Goal: Transaction & Acquisition: Book appointment/travel/reservation

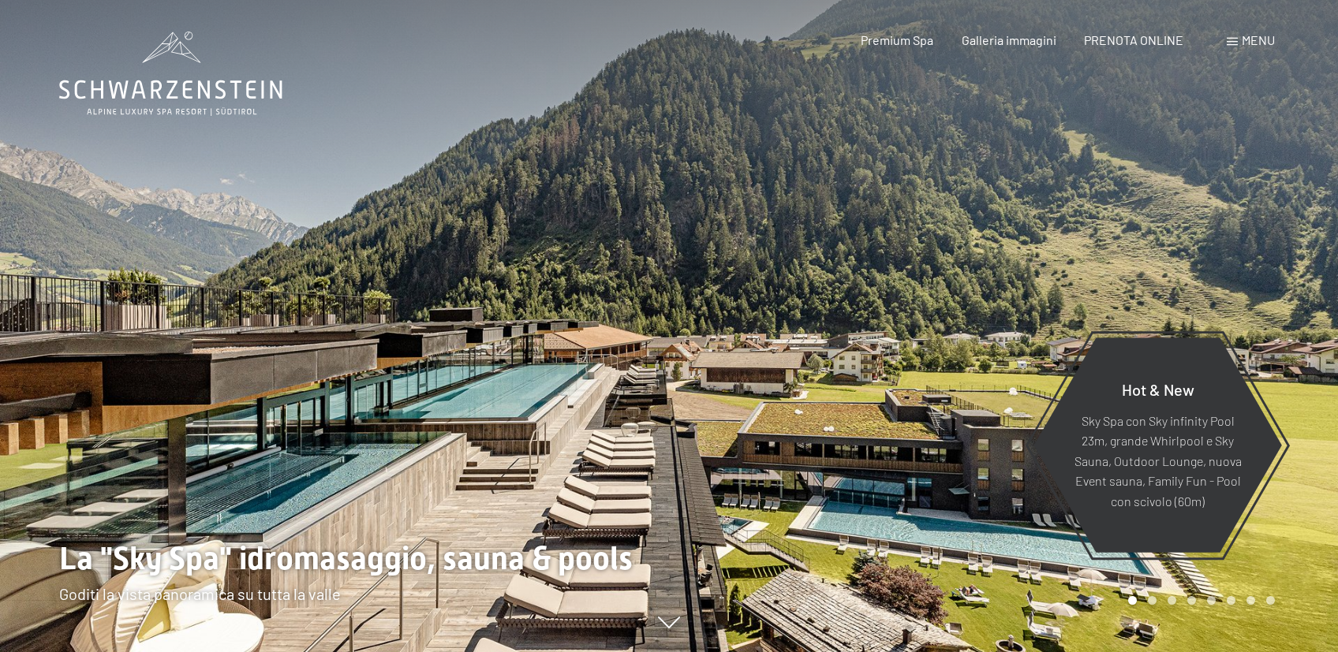
click at [1244, 43] on span "Menu" at bounding box center [1258, 39] width 33 height 15
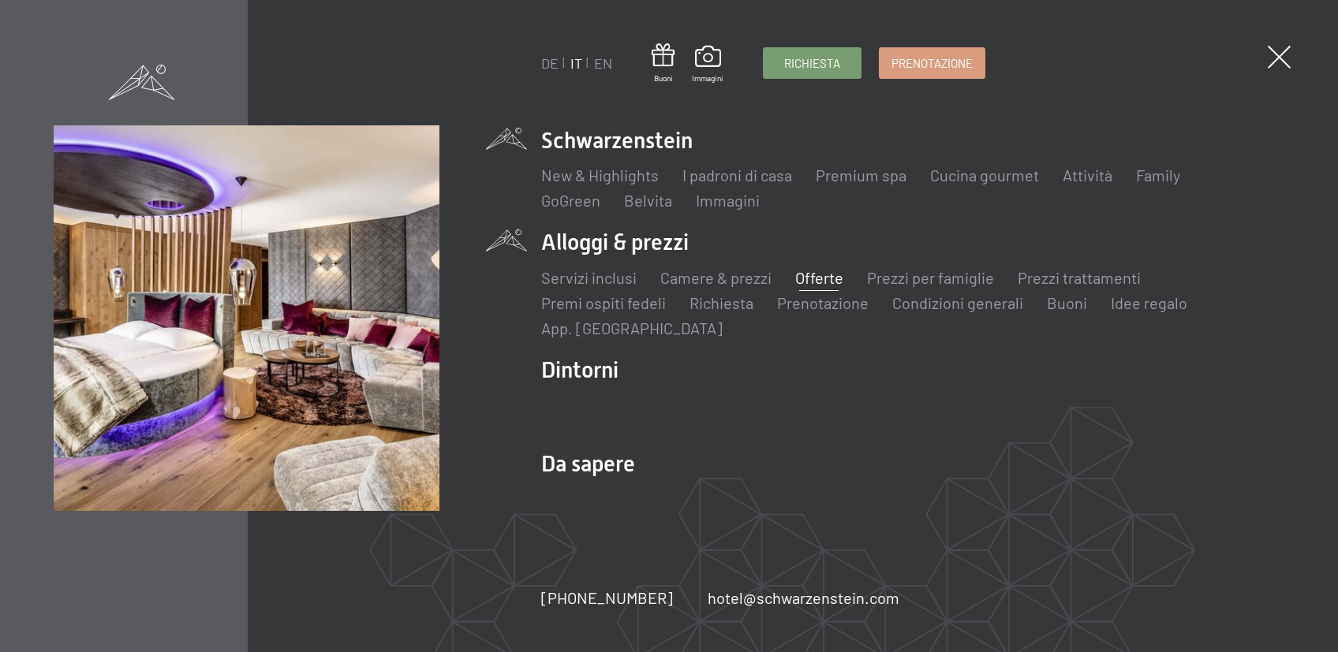
click at [799, 279] on link "Offerte" at bounding box center [819, 277] width 48 height 19
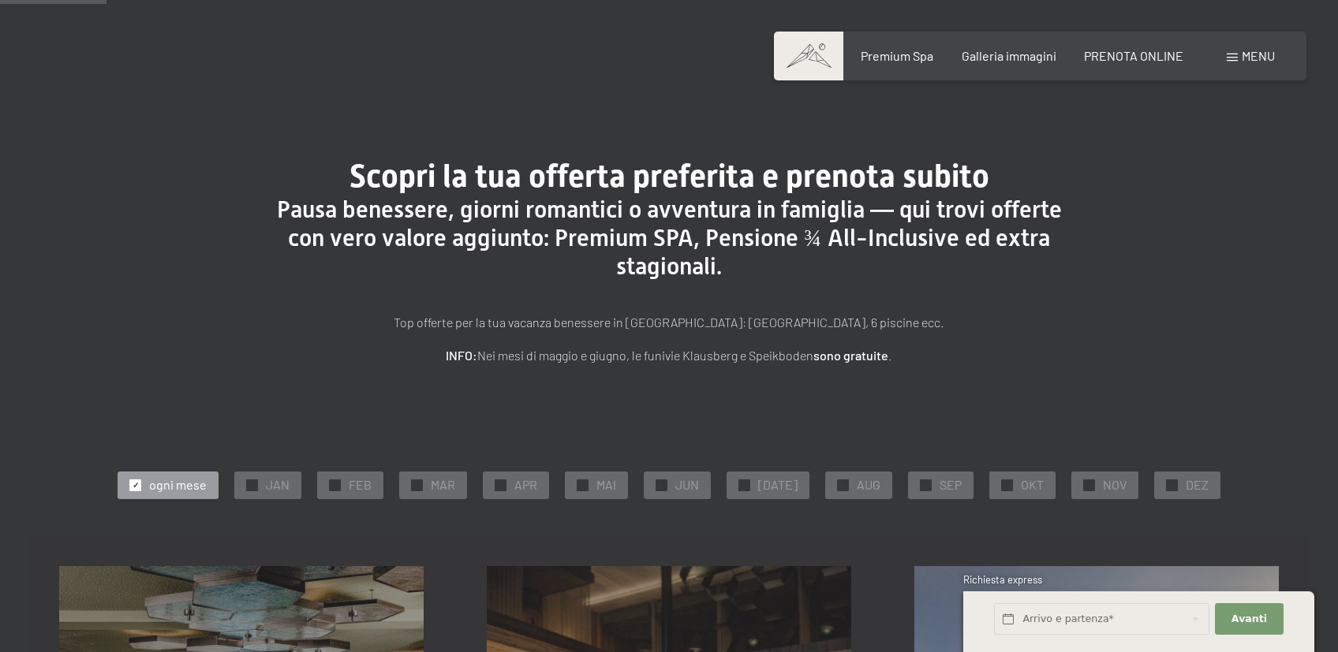
scroll to position [251, 0]
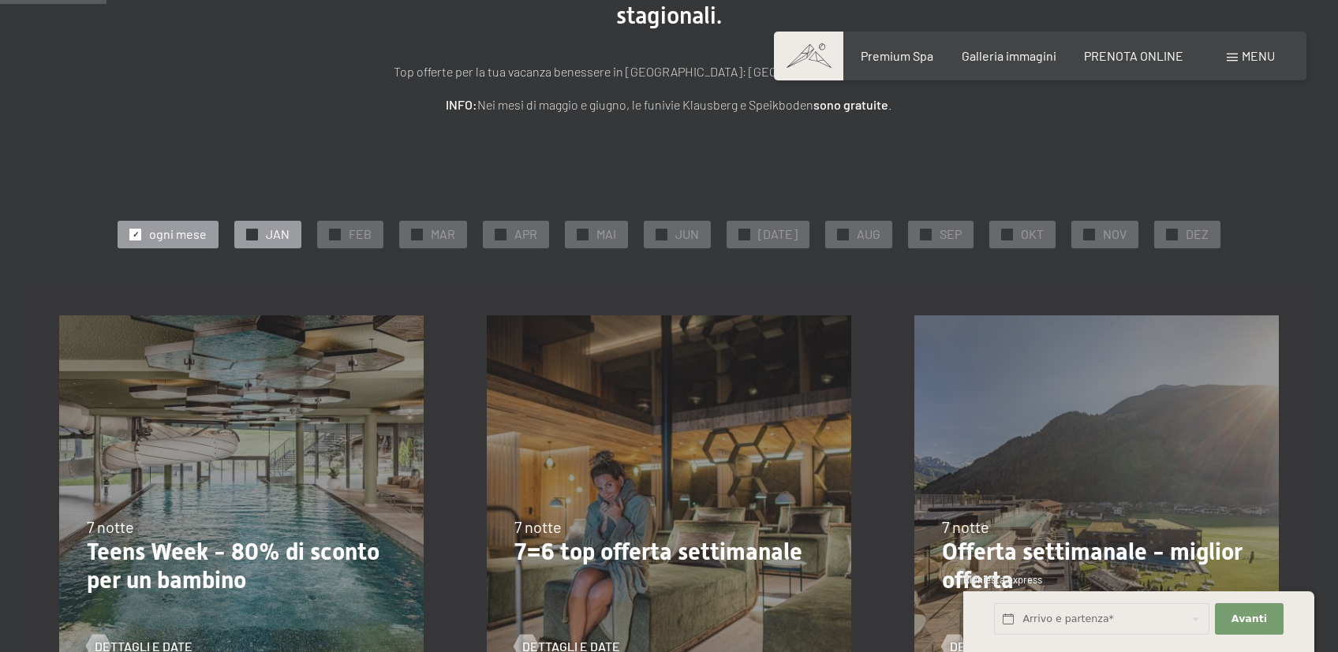
click at [297, 231] on div "✓ JAN" at bounding box center [267, 234] width 67 height 27
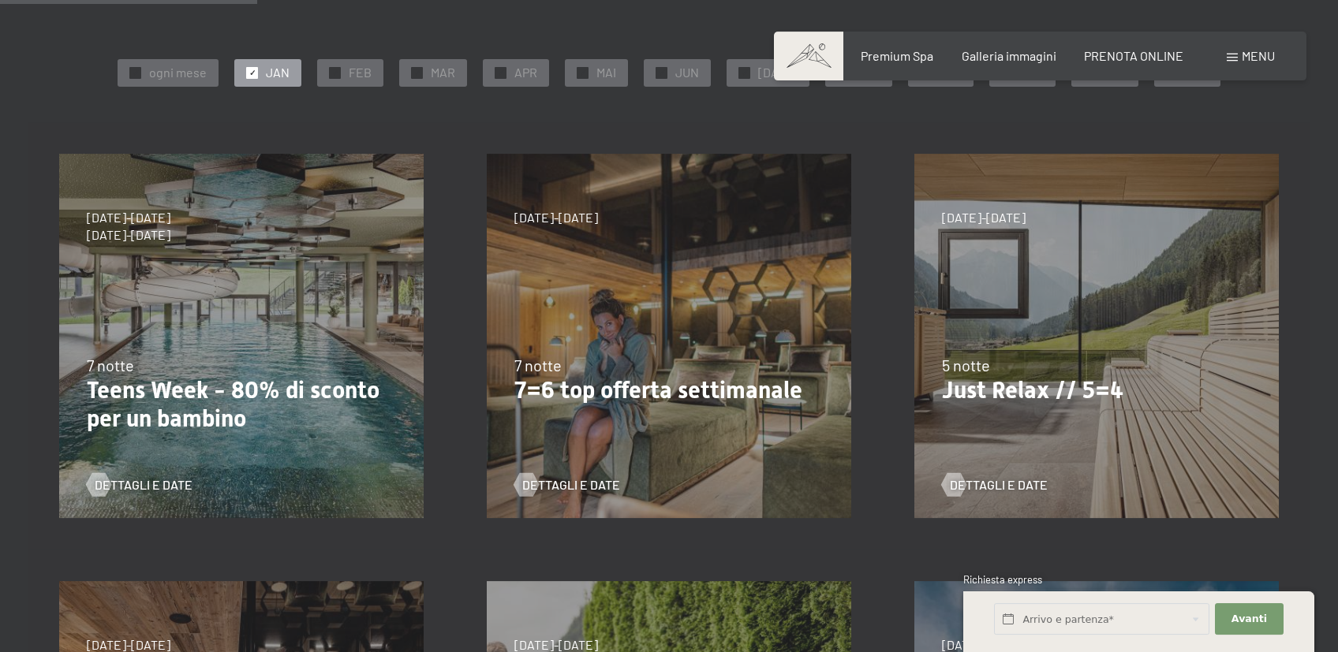
scroll to position [418, 0]
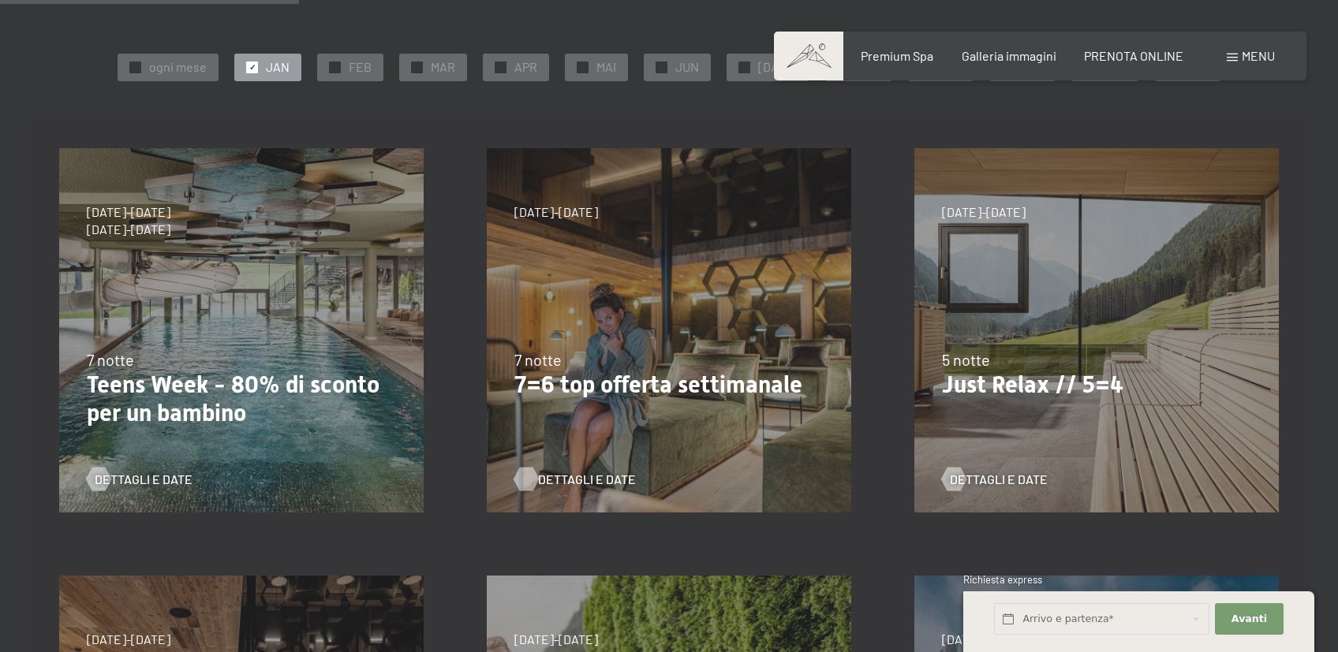
click at [565, 484] on span "Dettagli e Date" at bounding box center [587, 479] width 98 height 17
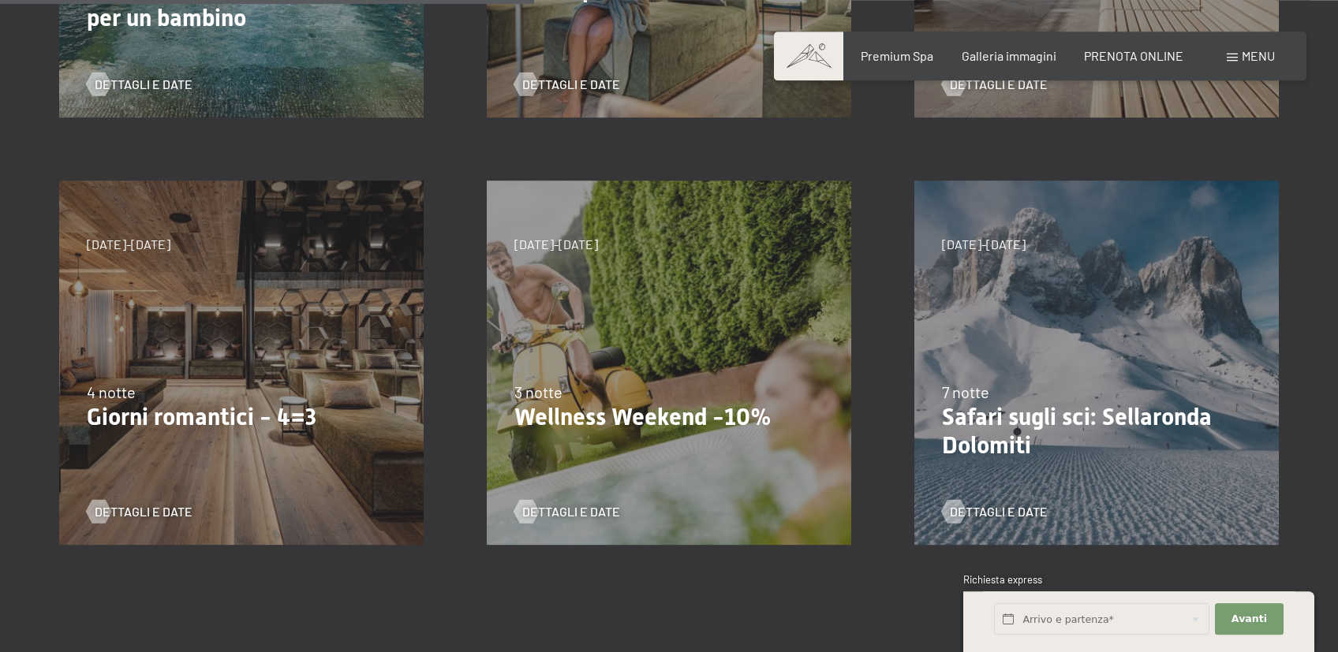
scroll to position [836, 0]
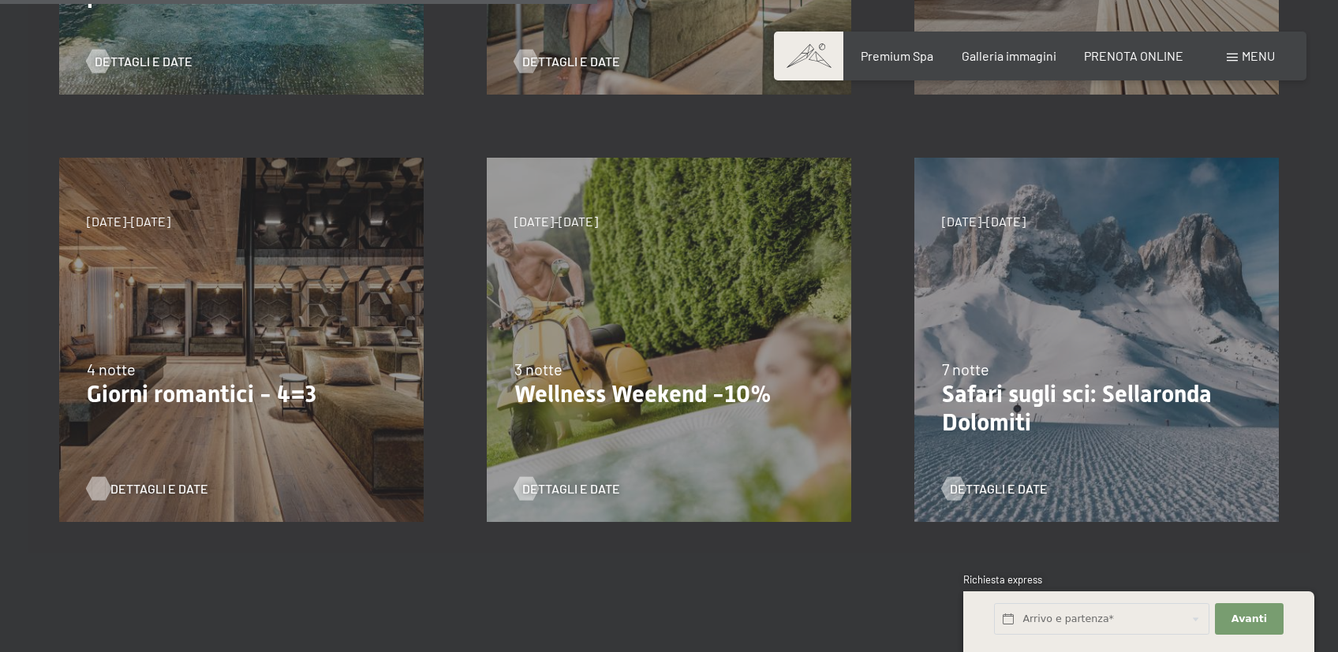
click at [150, 491] on span "Dettagli e Date" at bounding box center [159, 488] width 98 height 17
click at [144, 487] on span "Dettagli e Date" at bounding box center [159, 488] width 98 height 17
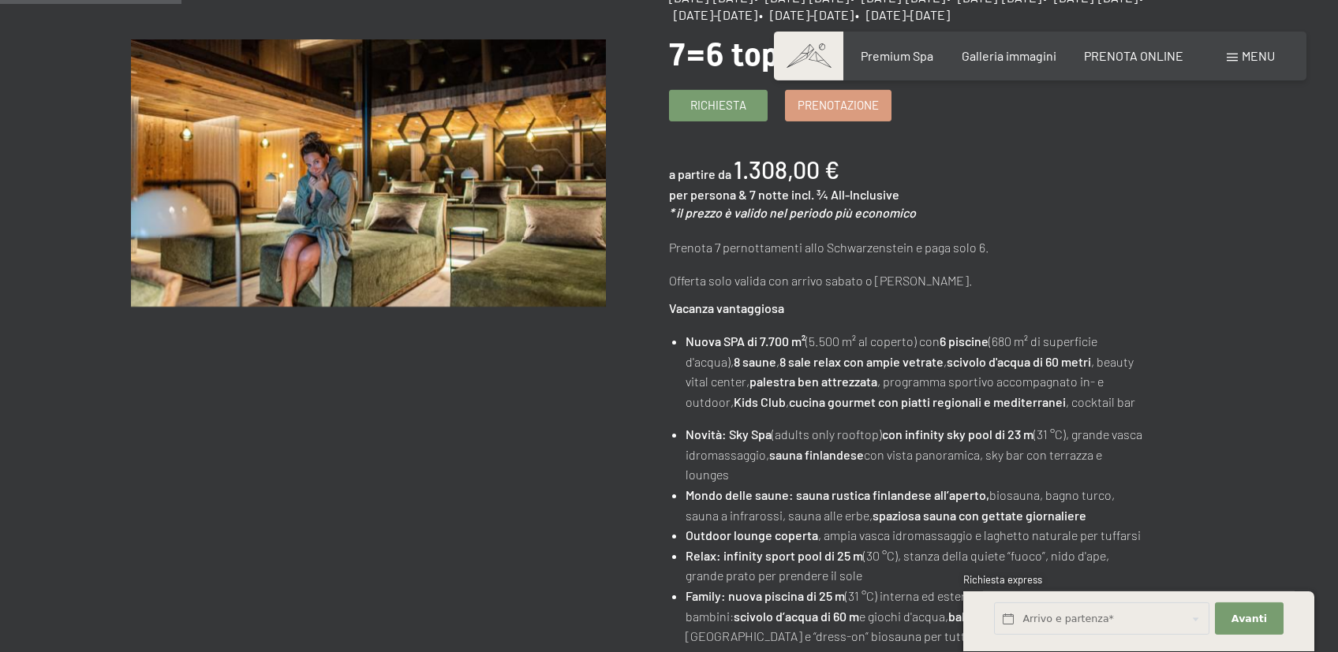
scroll to position [251, 0]
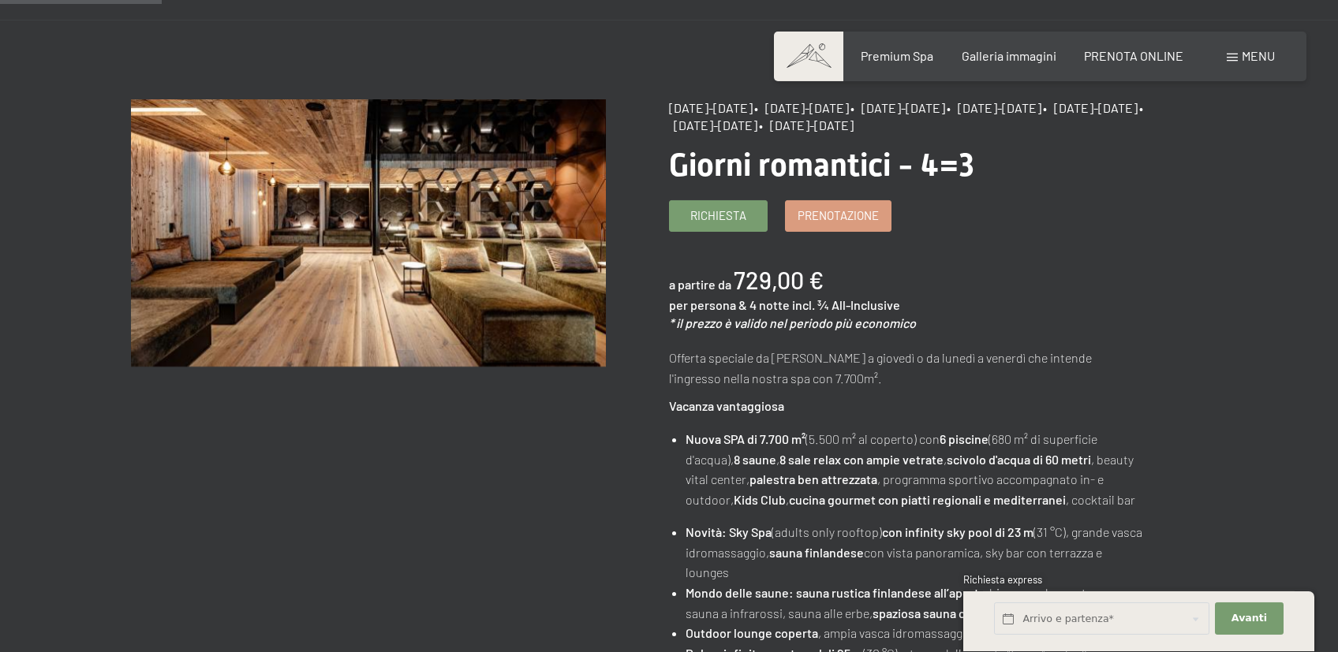
scroll to position [84, 0]
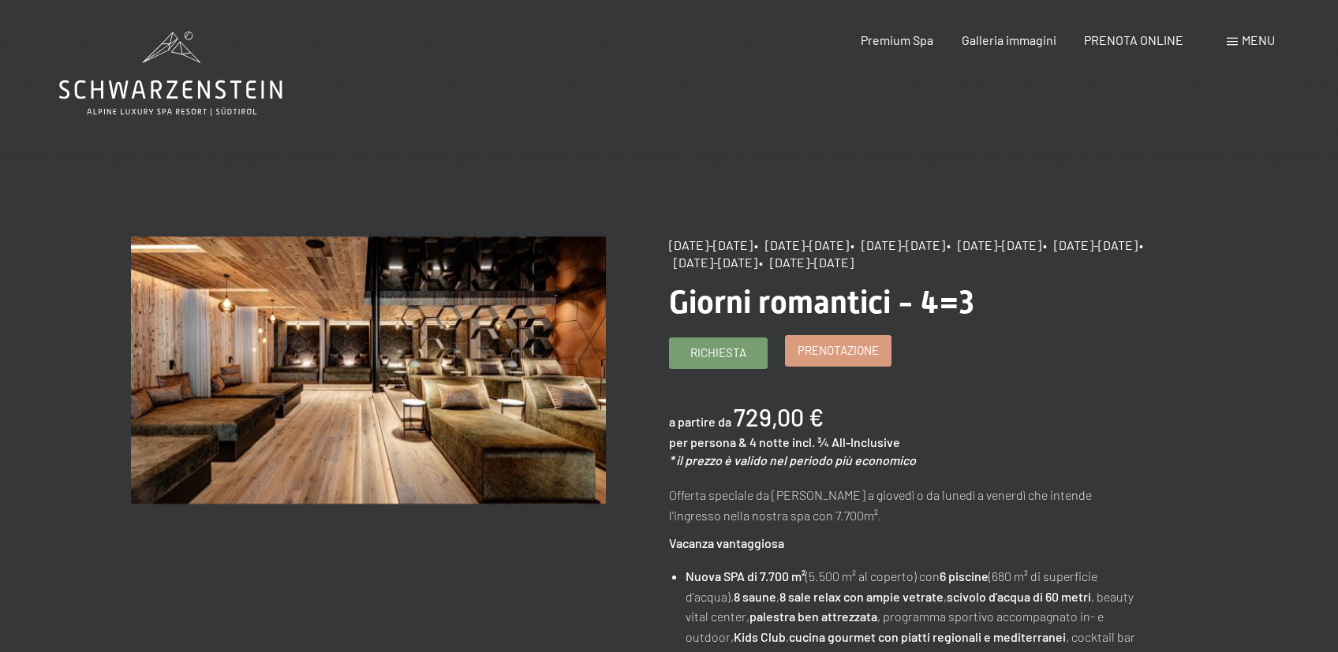
click at [827, 359] on span "Prenotazione" at bounding box center [837, 350] width 81 height 17
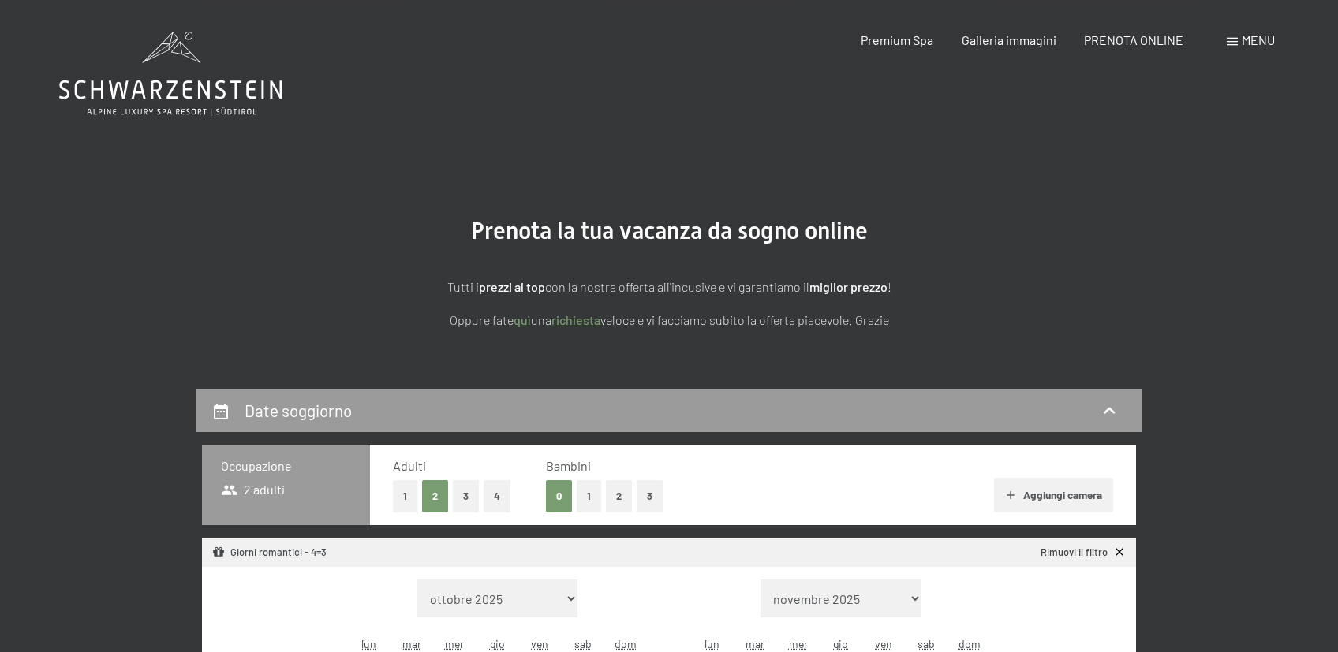
select select "[DATE]"
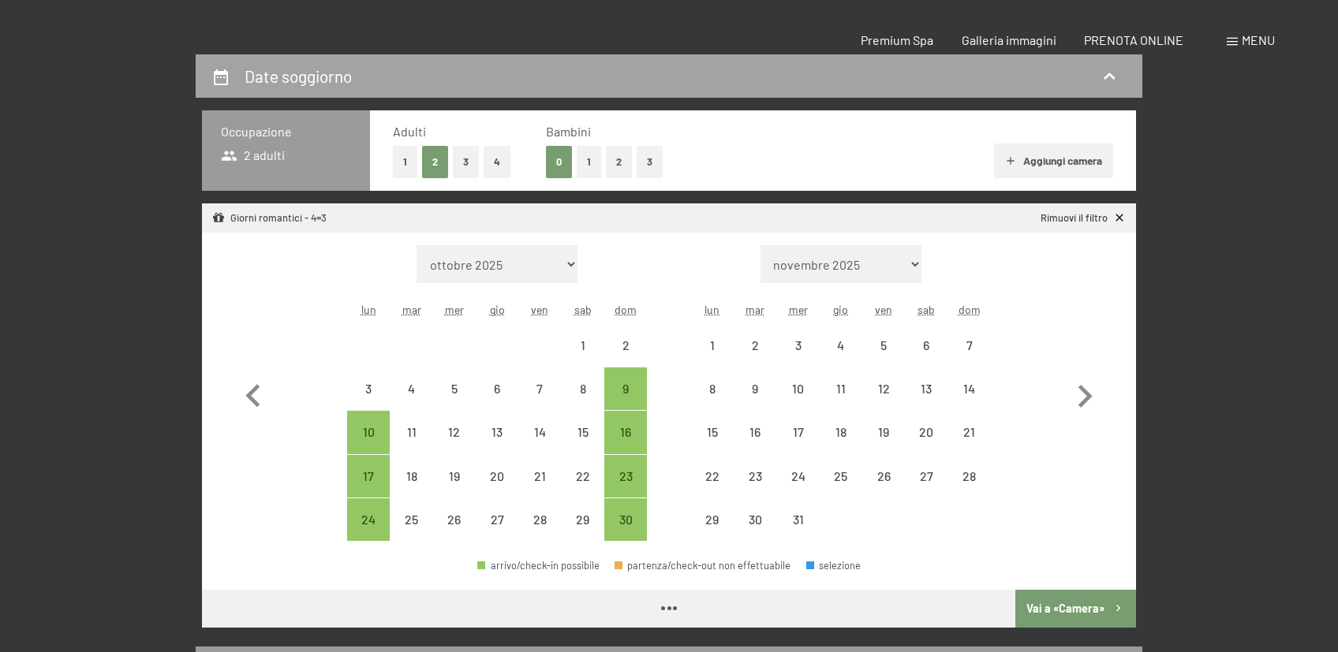
select select "2025-11-01"
select select "2025-12-01"
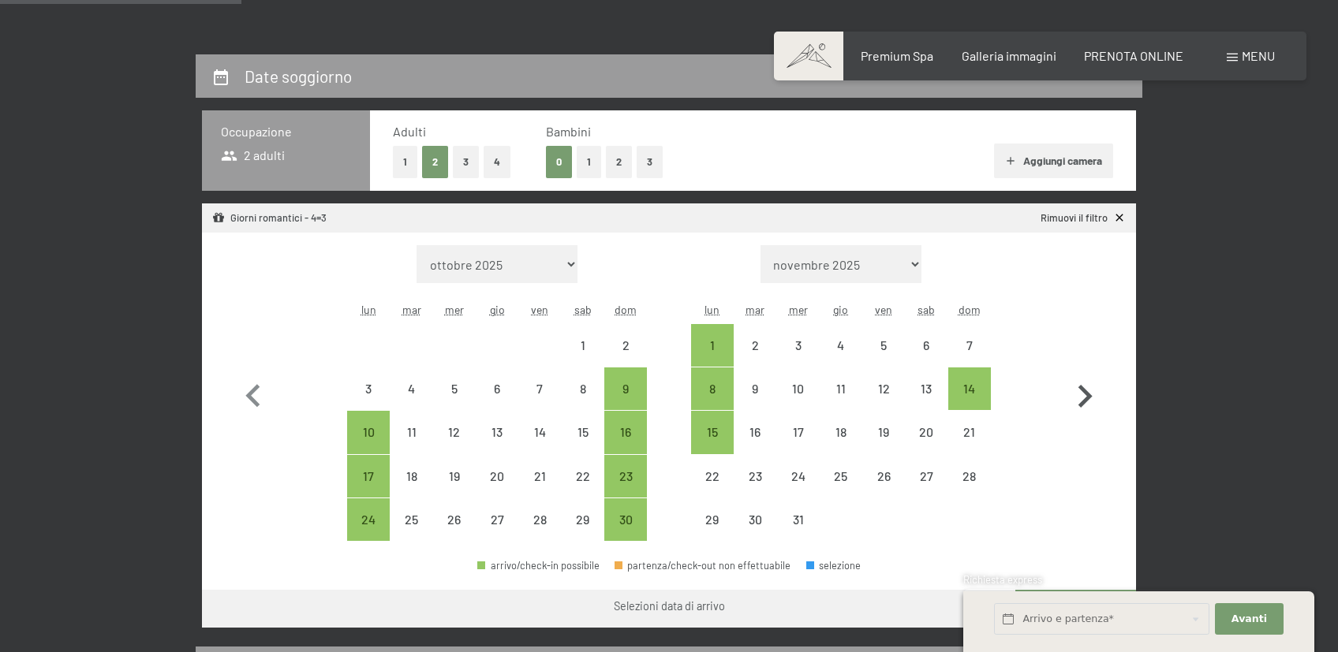
click at [1086, 394] on icon "button" at bounding box center [1085, 396] width 14 height 23
select select "[DATE]"
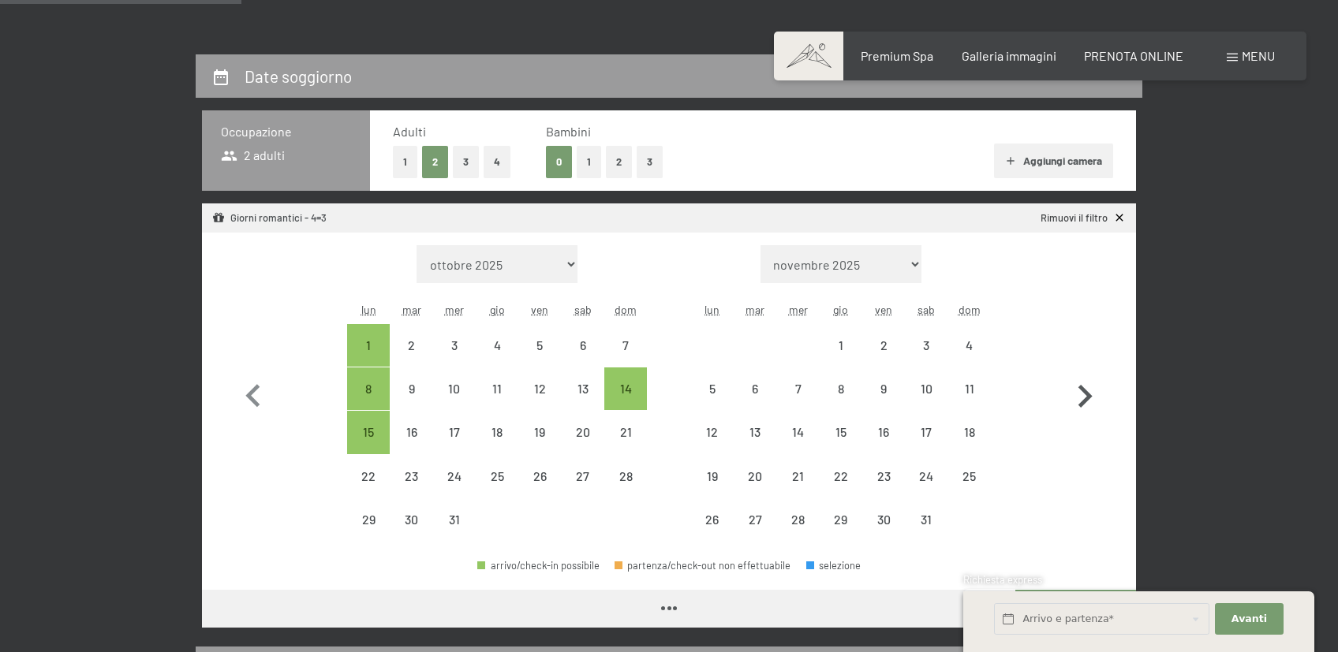
select select "[DATE]"
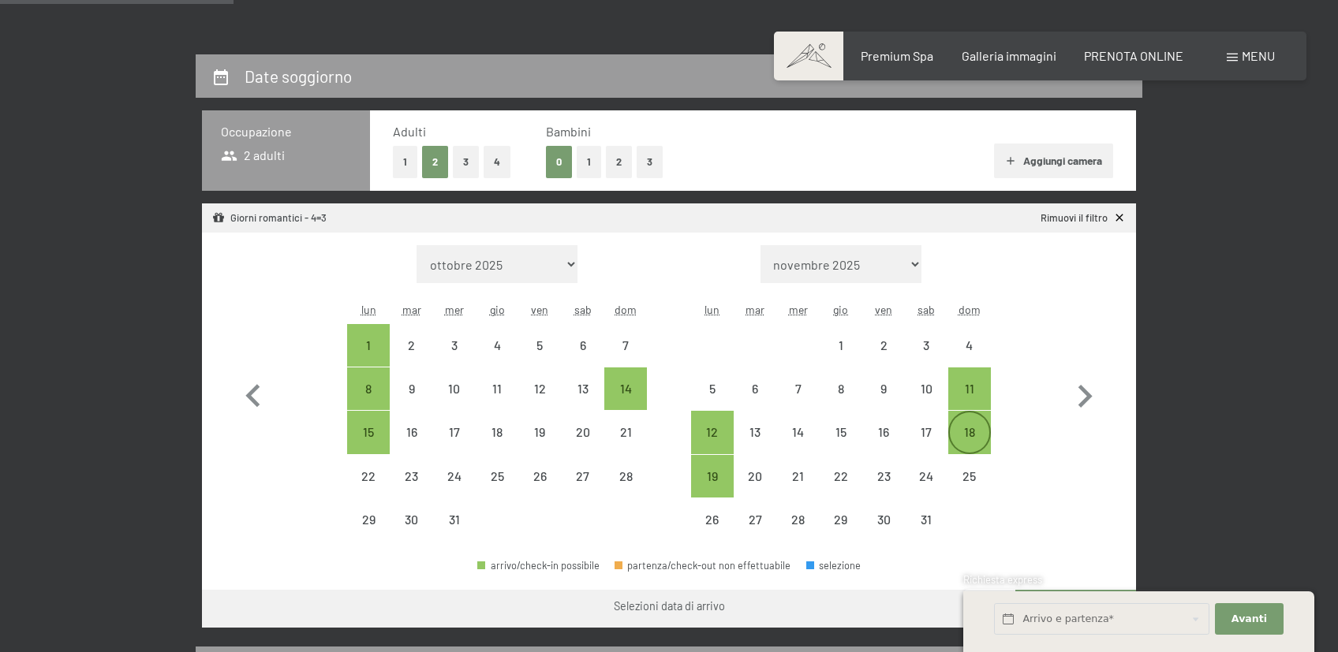
click at [970, 437] on div "18" at bounding box center [969, 445] width 39 height 39
select select "2025-12-01"
select select "[DATE]"
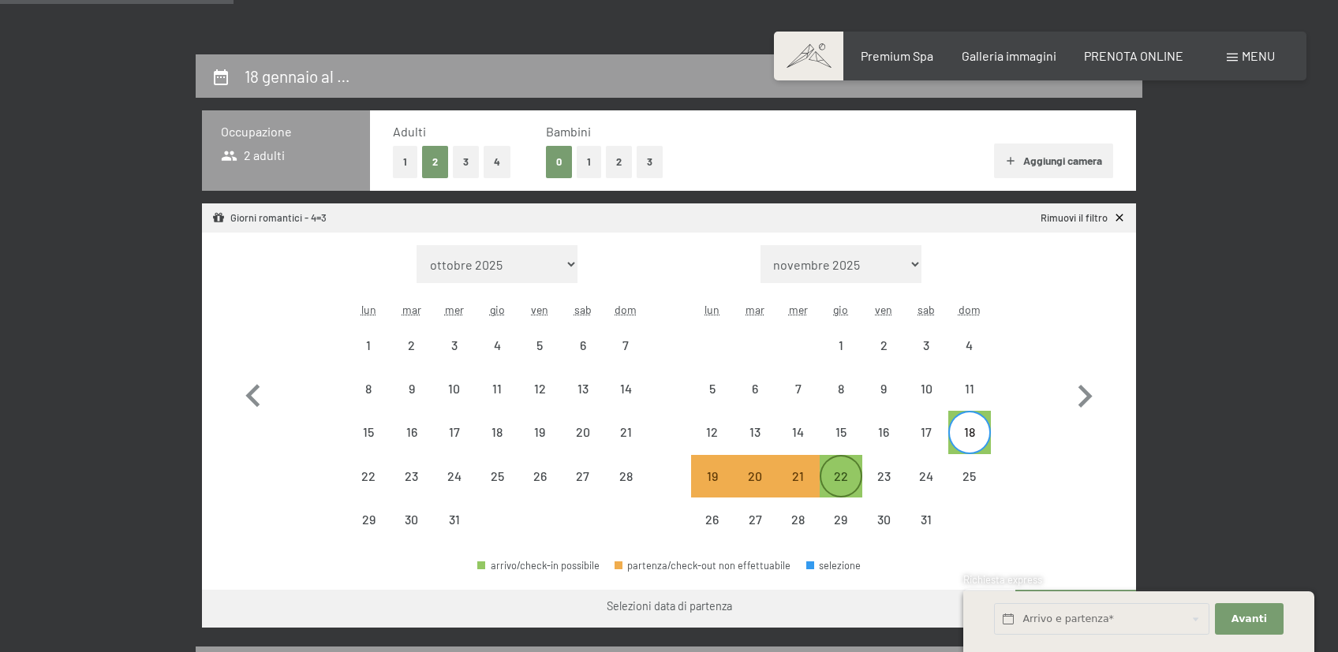
click at [839, 472] on div "22" at bounding box center [840, 489] width 39 height 39
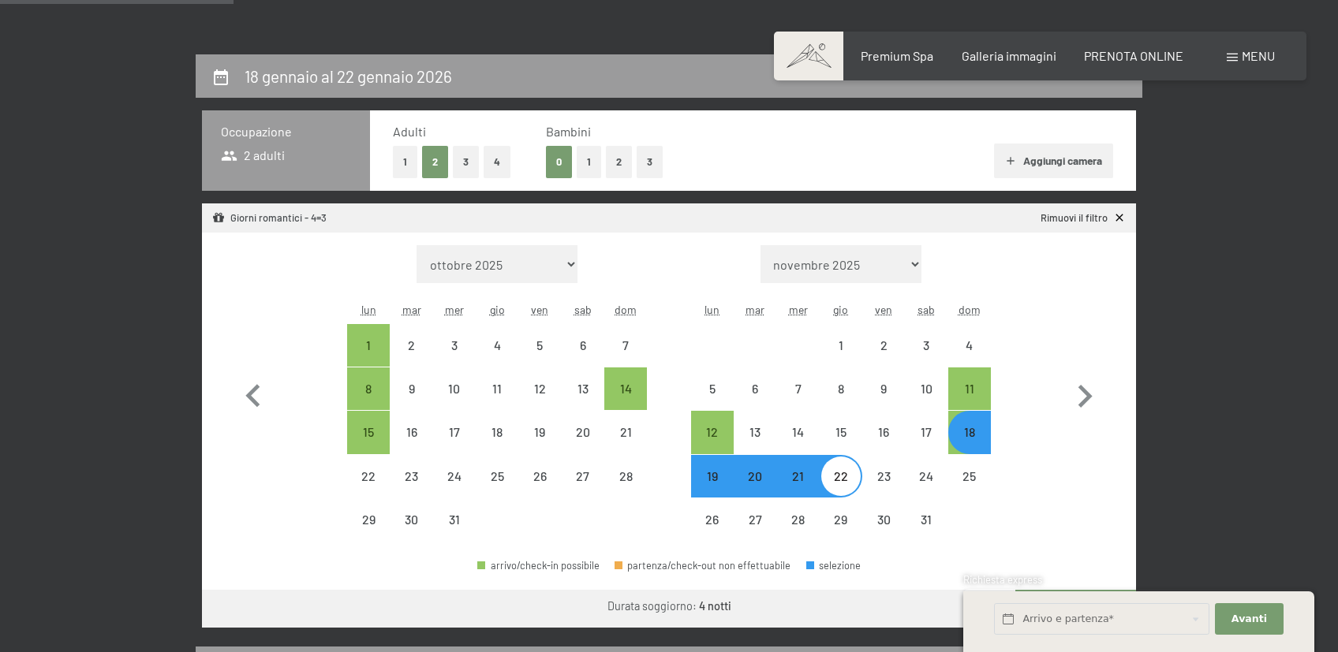
select select "[DATE]"
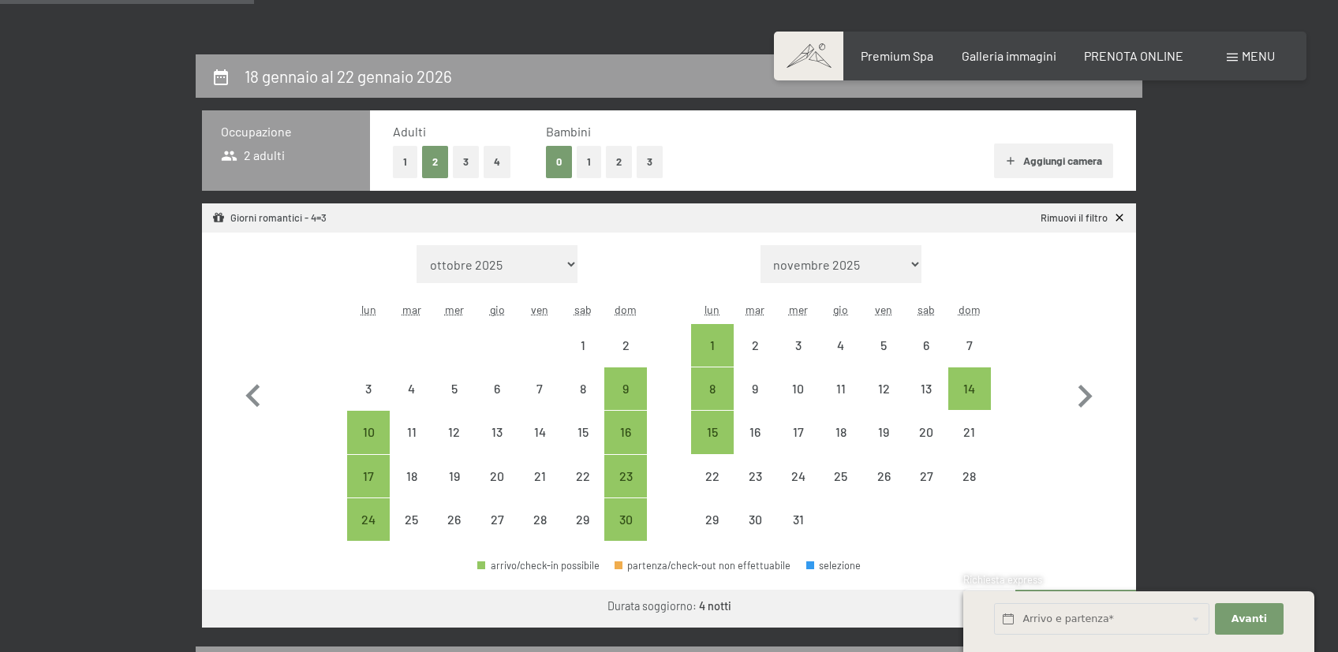
scroll to position [418, 0]
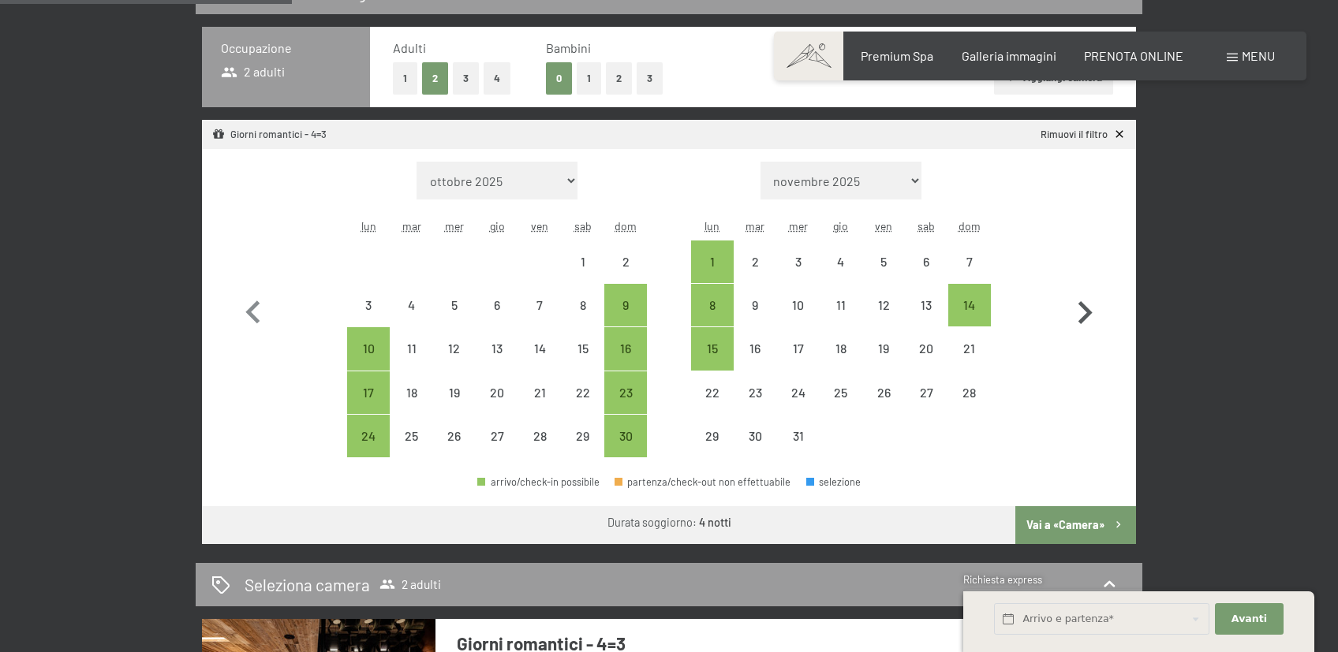
click at [1085, 308] on icon "button" at bounding box center [1085, 312] width 14 height 23
select select "[DATE]"
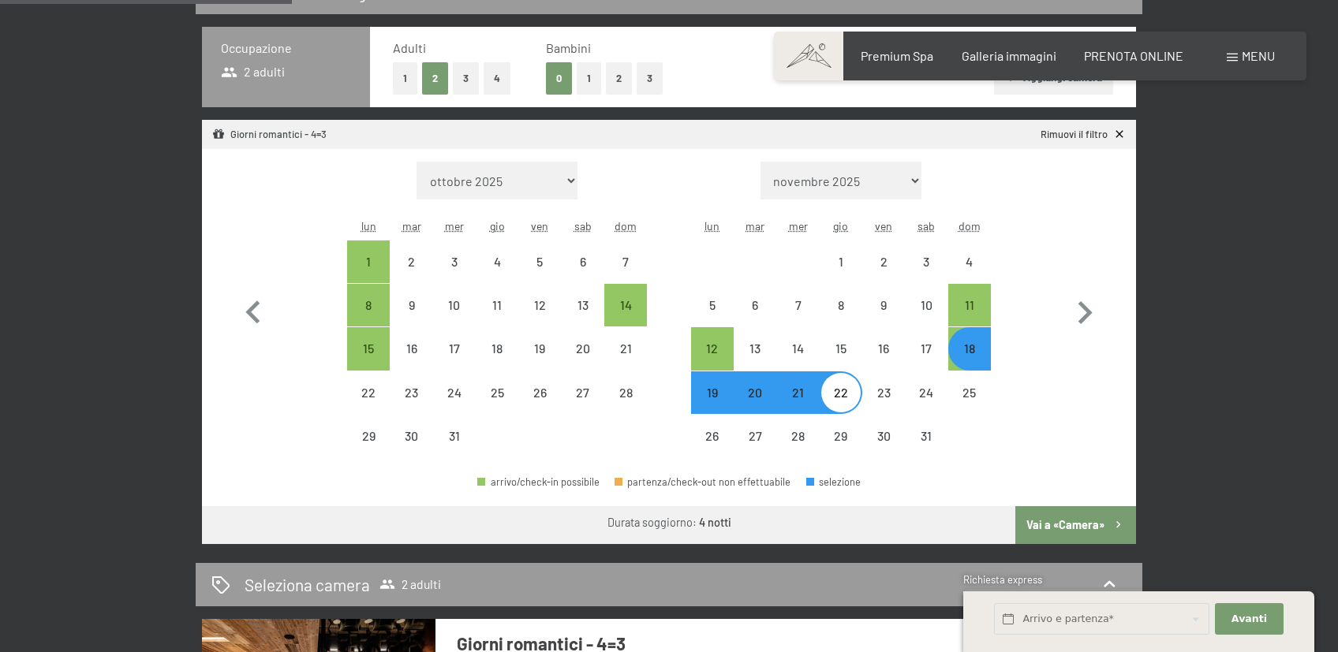
click at [1099, 526] on button "Vai a «Camera»" at bounding box center [1075, 525] width 121 height 38
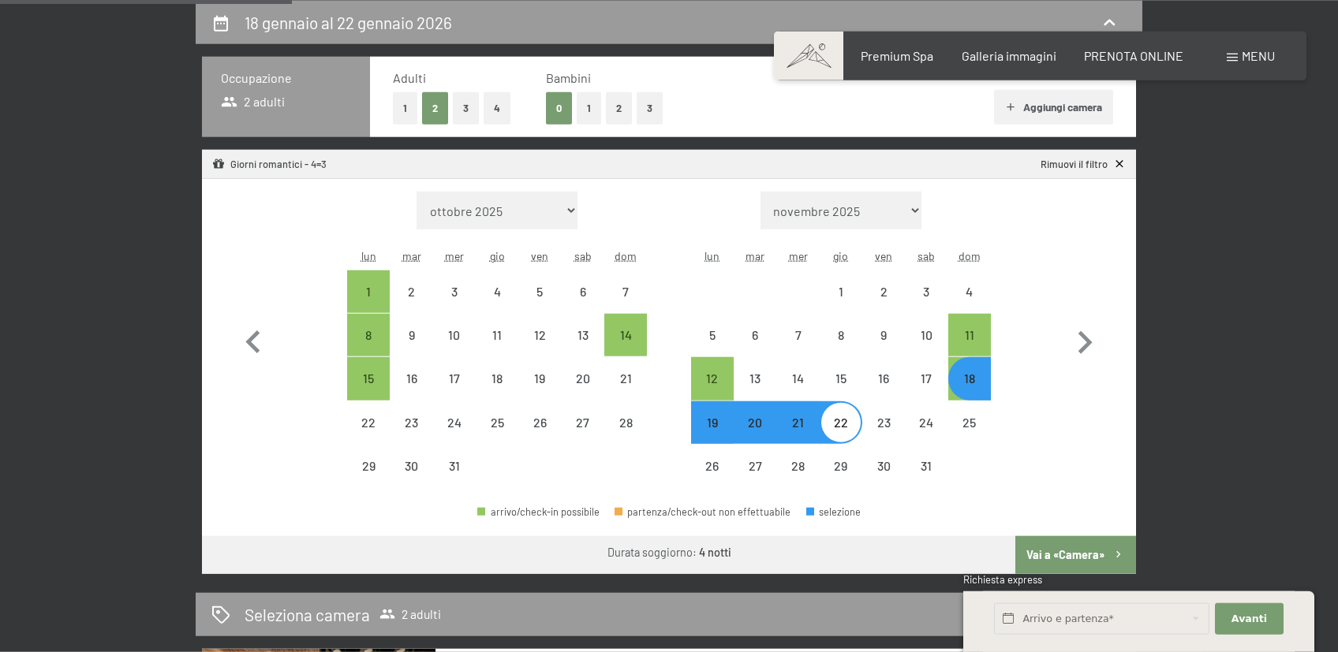
select select "[DATE]"
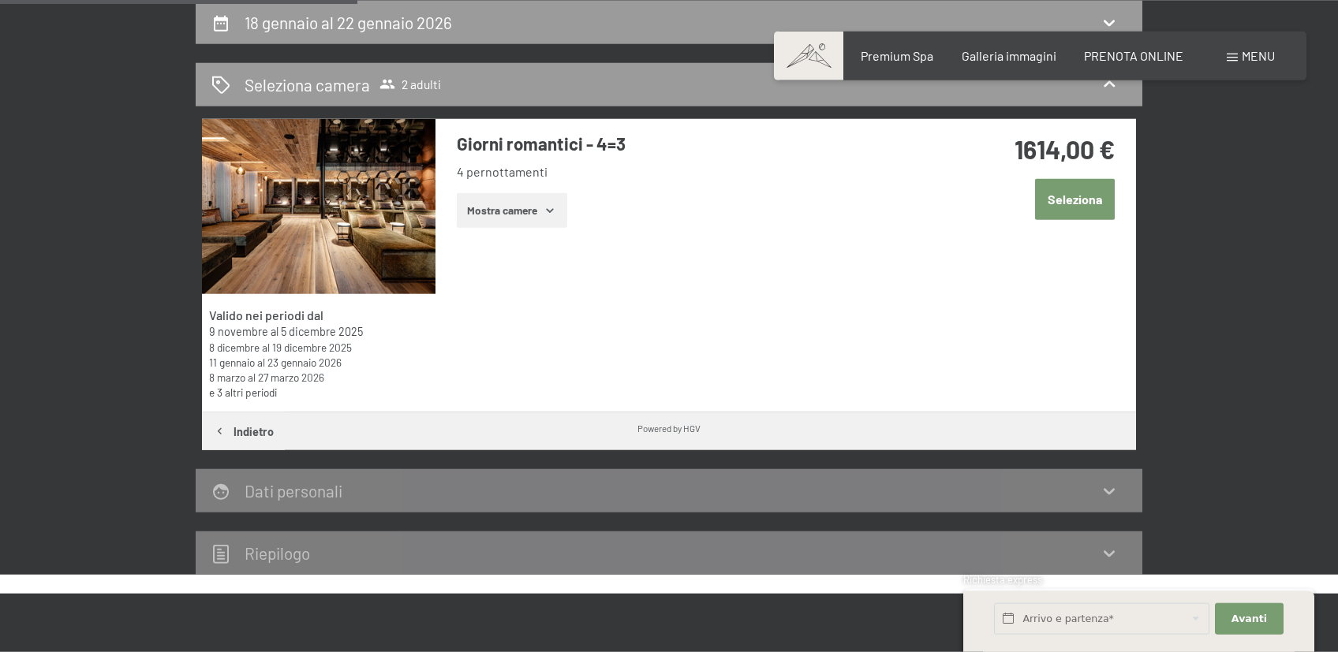
click at [545, 213] on icon "button" at bounding box center [549, 210] width 13 height 13
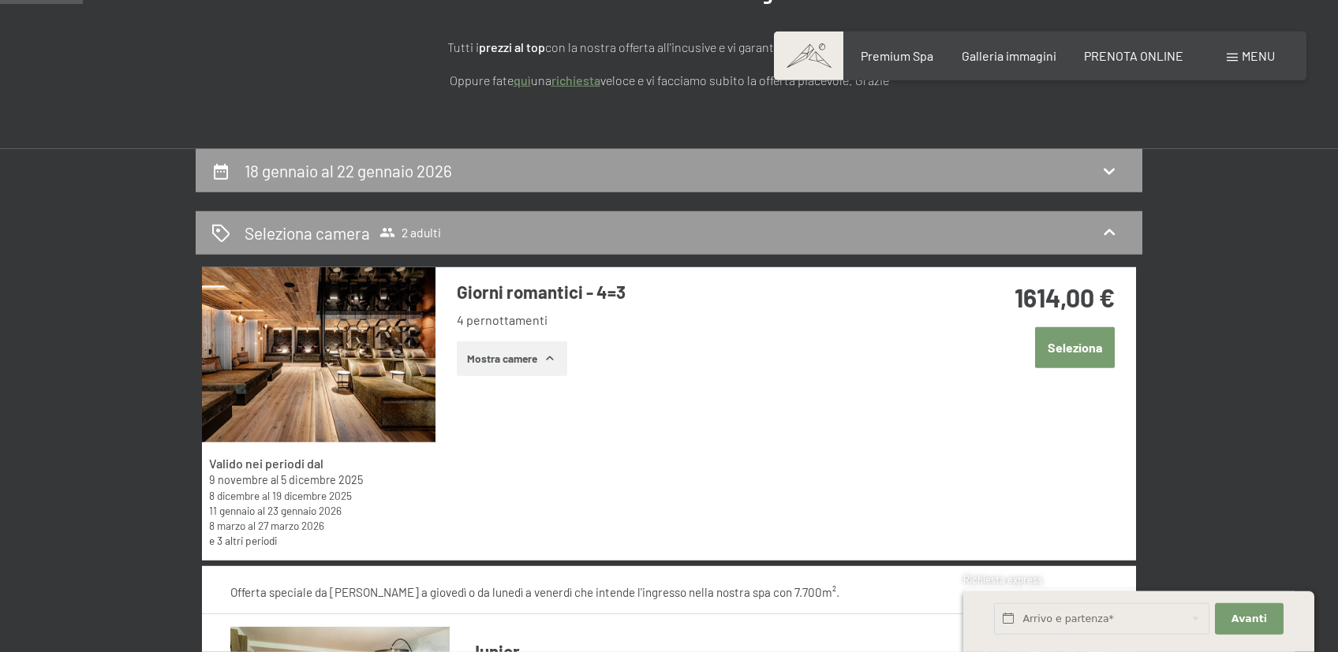
scroll to position [221, 0]
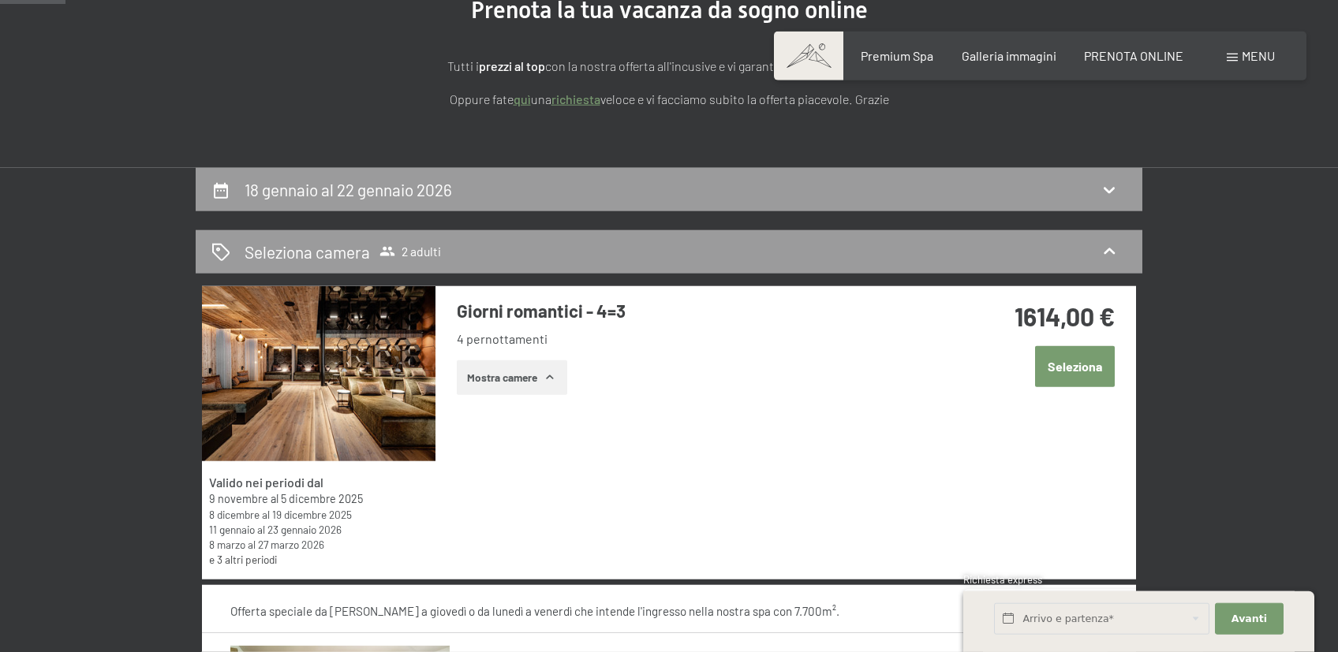
click at [1085, 367] on button "Seleziona" at bounding box center [1075, 366] width 80 height 40
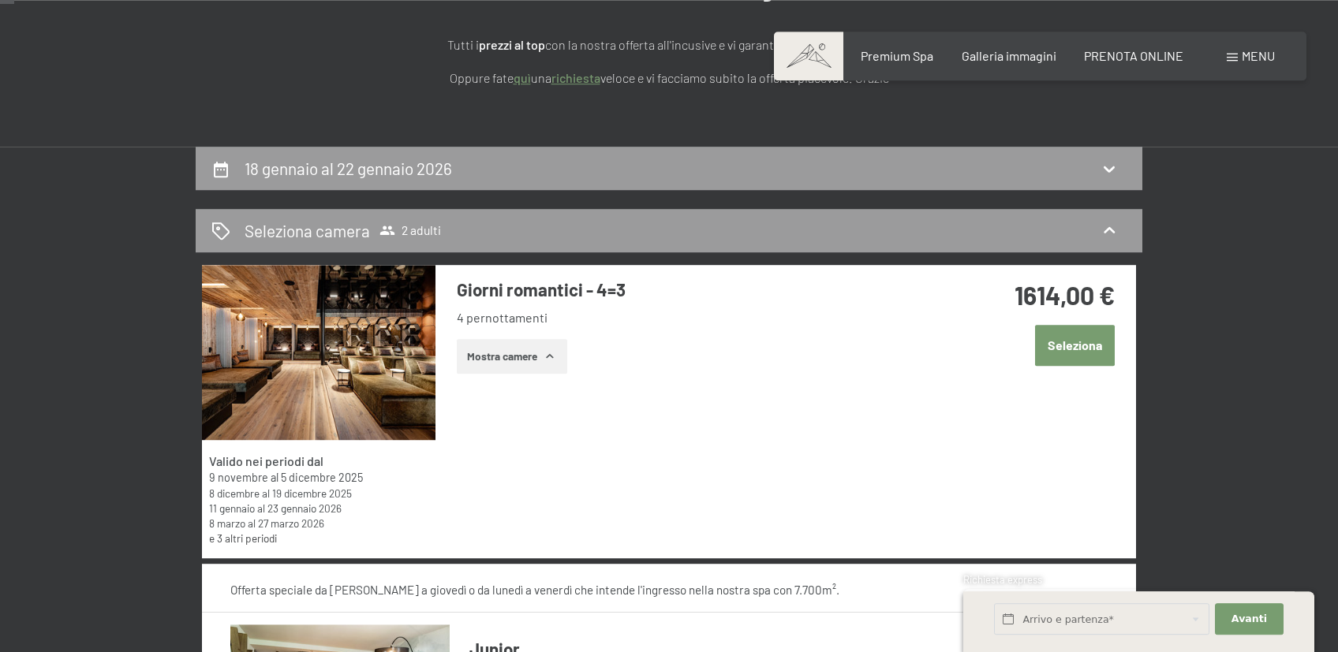
scroll to position [47, 0]
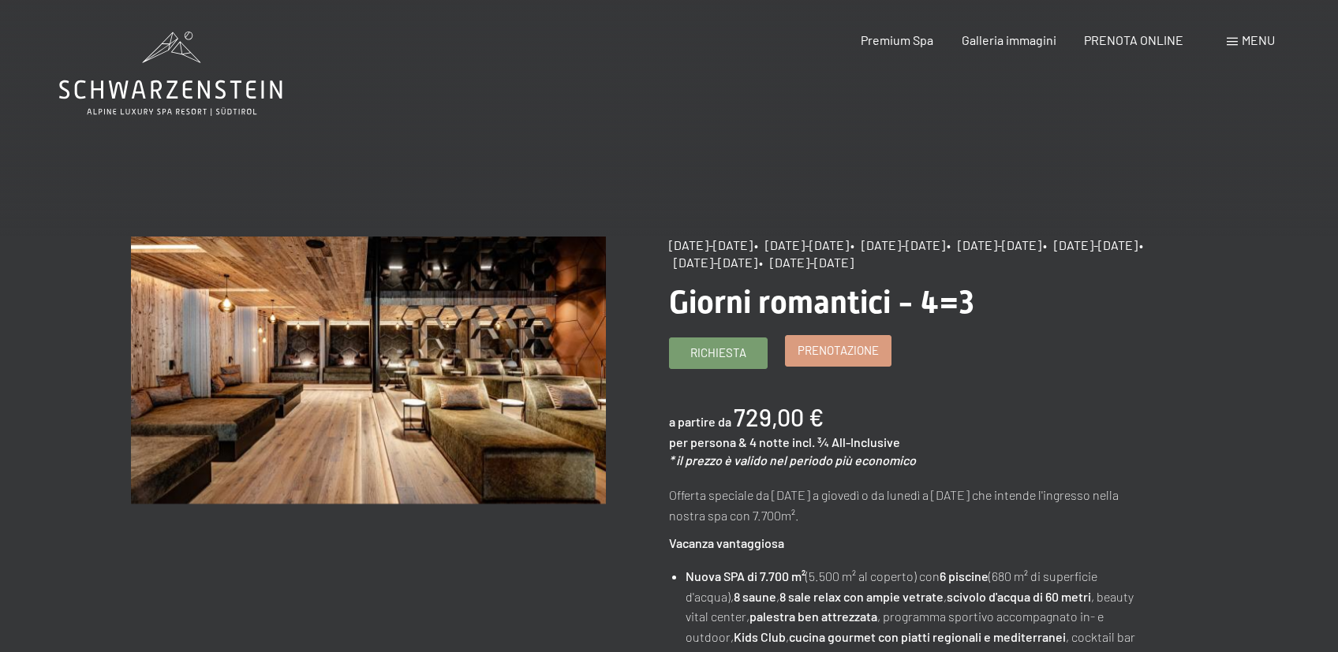
click at [839, 359] on span "Prenotazione" at bounding box center [837, 350] width 81 height 17
click at [850, 359] on span "Prenotazione" at bounding box center [837, 350] width 81 height 17
click at [829, 359] on span "Prenotazione" at bounding box center [837, 350] width 81 height 17
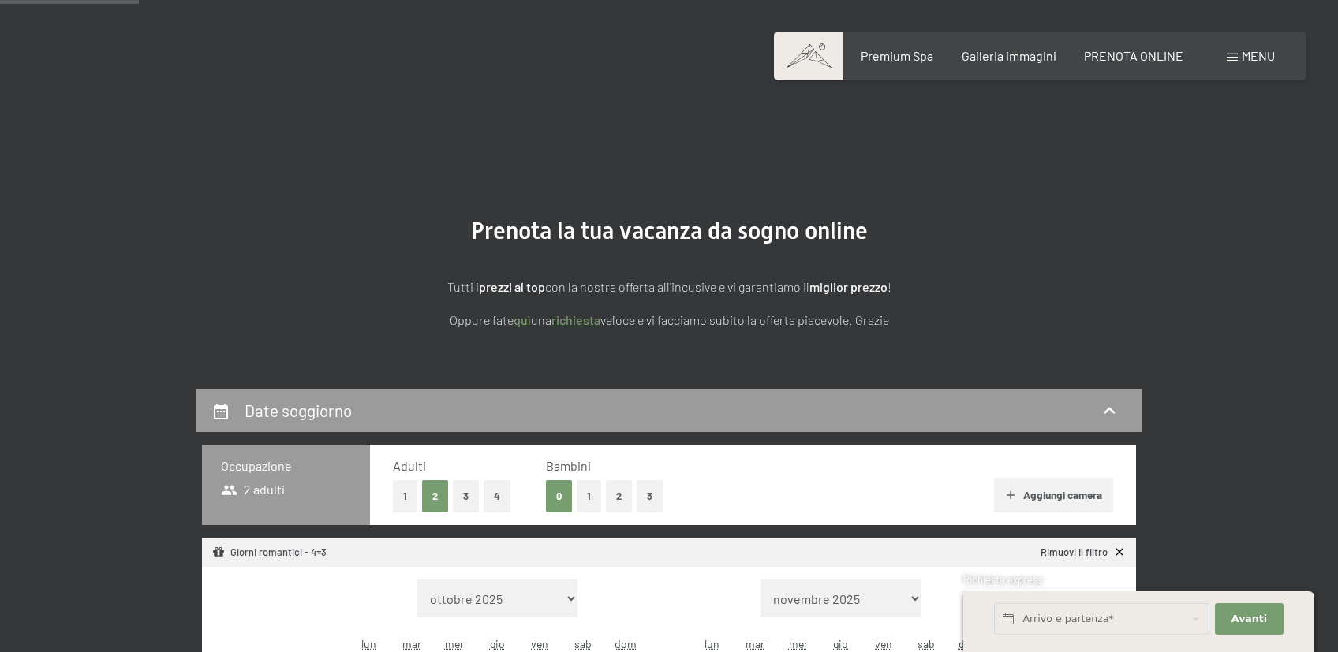
select select "[DATE]"
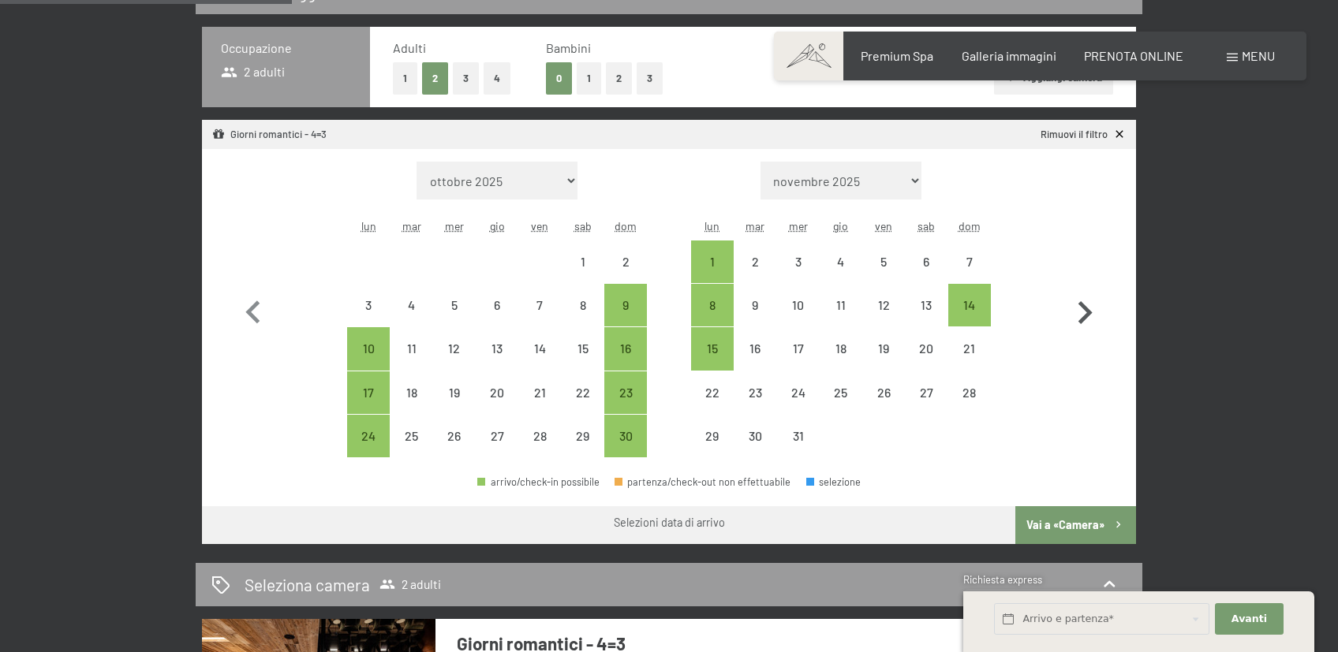
click at [1092, 312] on icon "button" at bounding box center [1085, 313] width 46 height 46
select select "2025-12-01"
select select "2026-01-01"
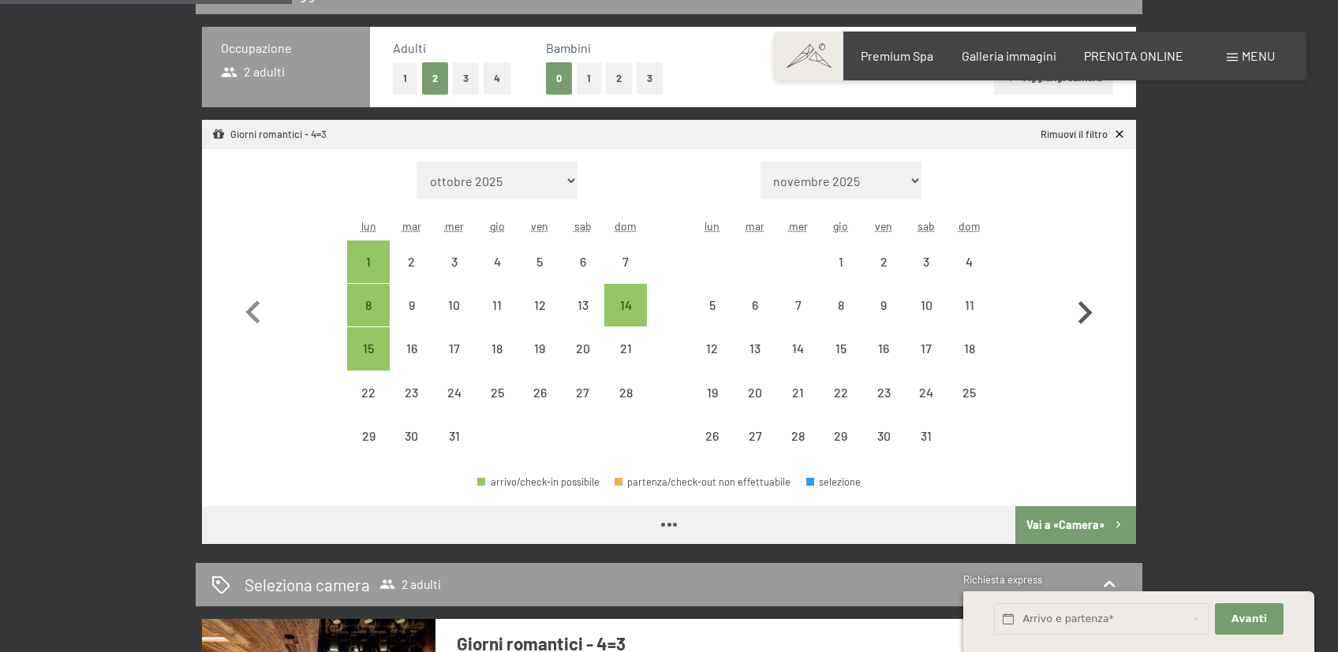
select select "2025-12-01"
select select "[DATE]"
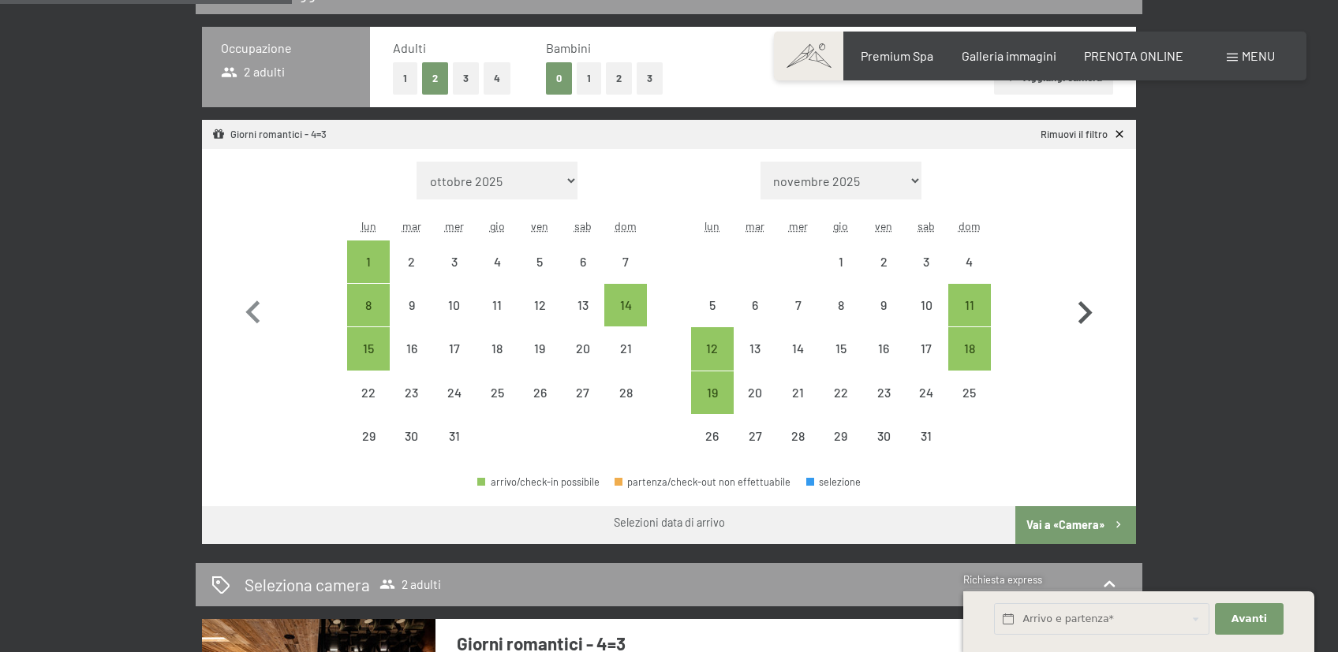
click at [1092, 312] on icon "button" at bounding box center [1085, 313] width 46 height 46
select select "[DATE]"
select select "2026-02-01"
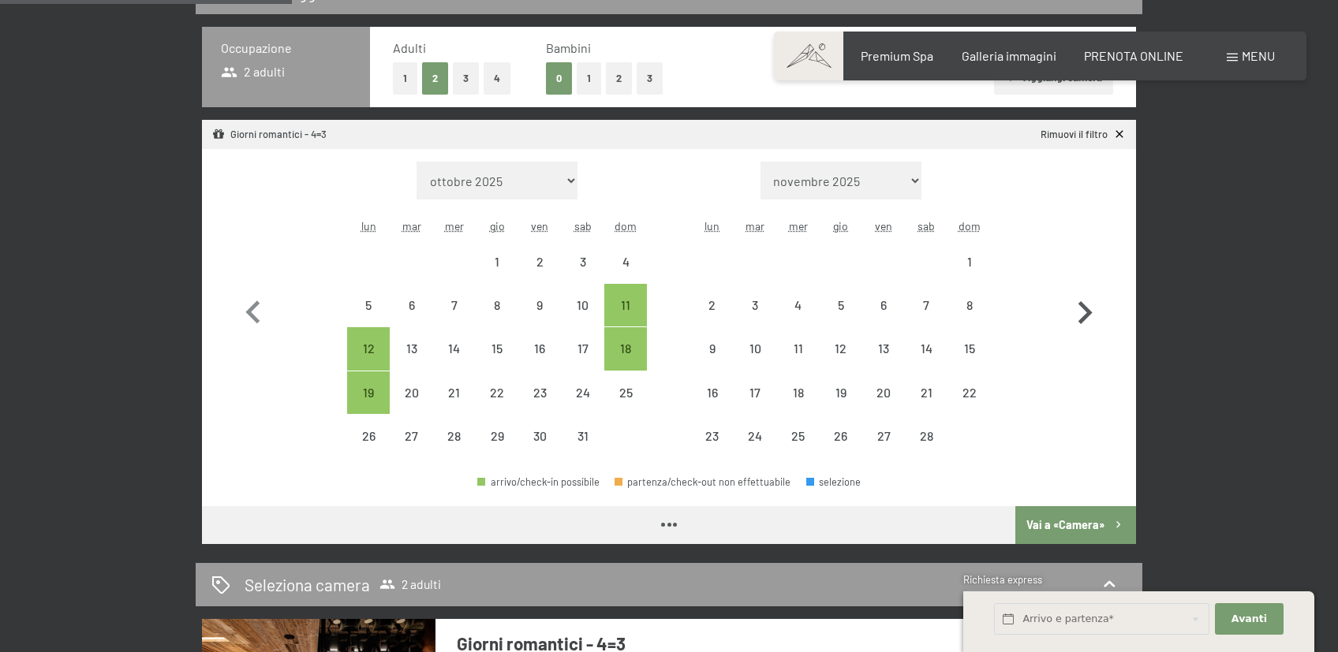
select select "[DATE]"
select select "2026-02-01"
click at [627, 392] on div "25" at bounding box center [625, 406] width 39 height 39
select select "[DATE]"
select select "2026-02-01"
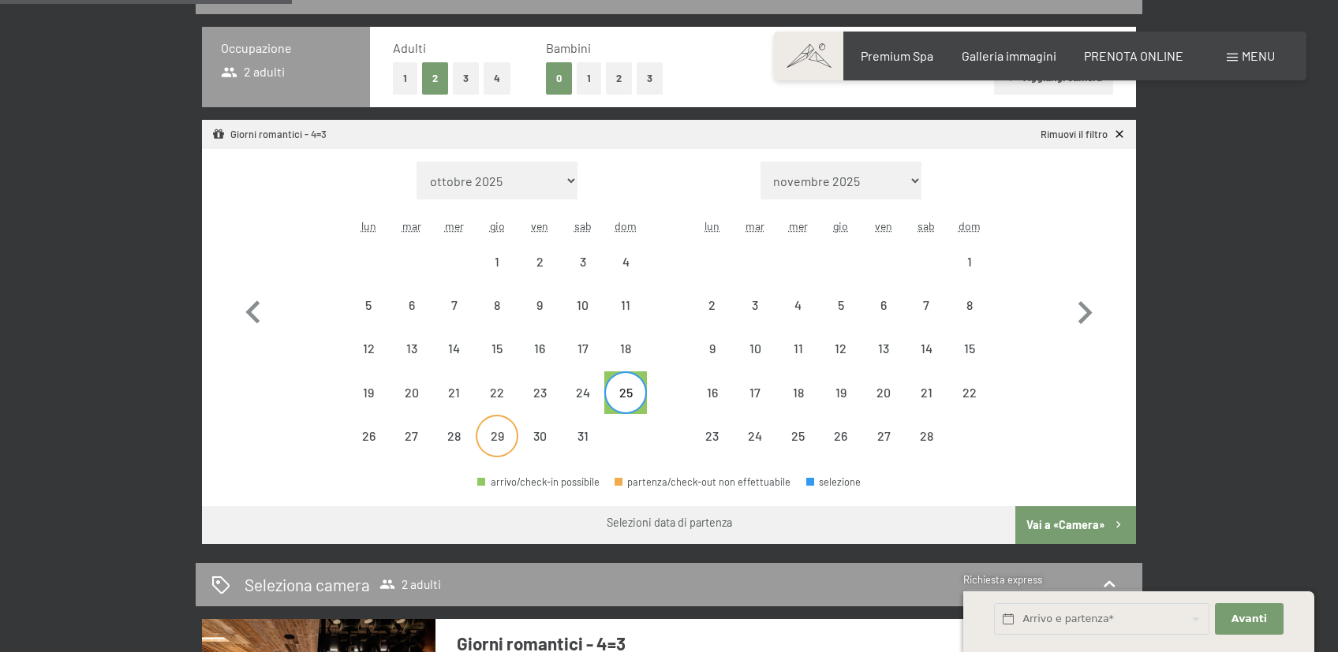
click at [493, 438] on div "29" at bounding box center [496, 449] width 39 height 39
select select "[DATE]"
select select "2026-02-01"
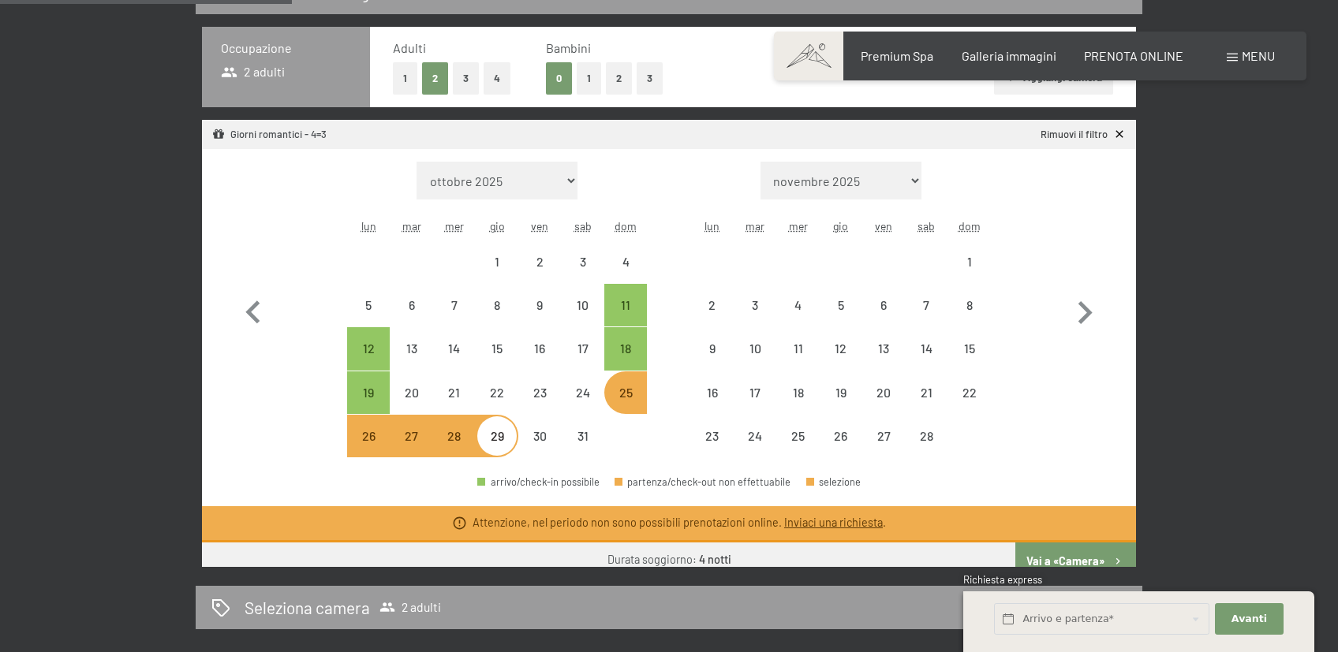
select select "[DATE]"
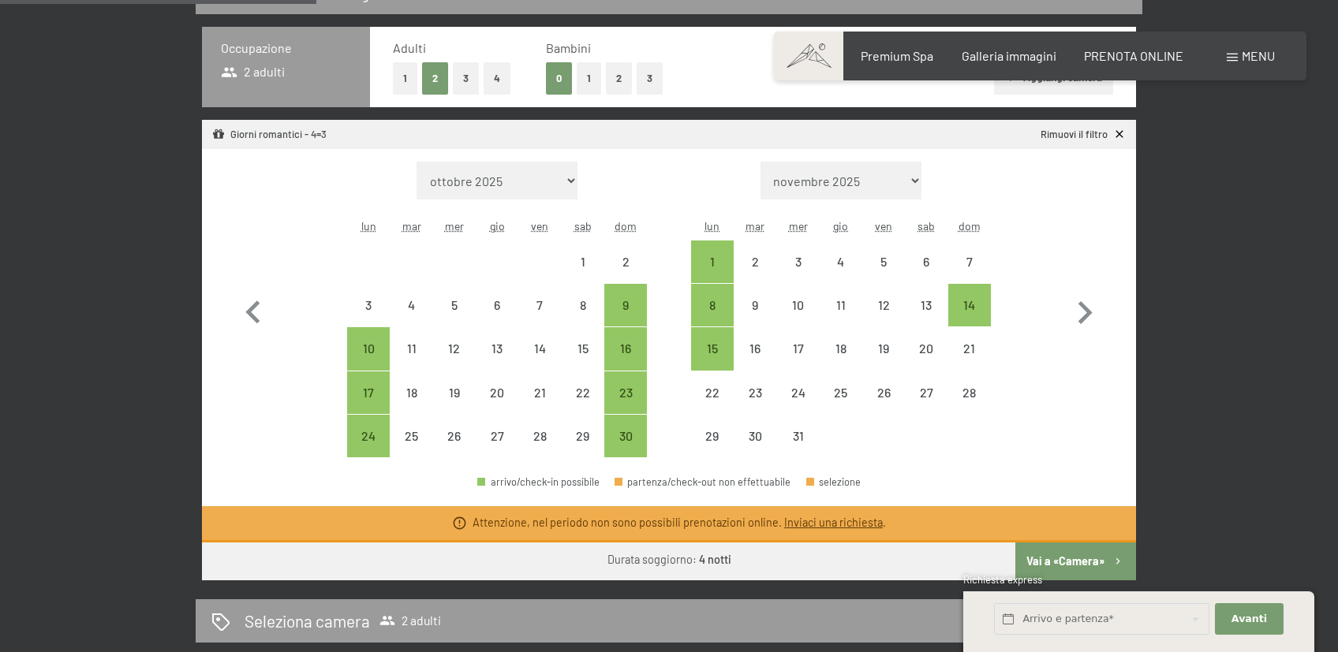
scroll to position [0, 0]
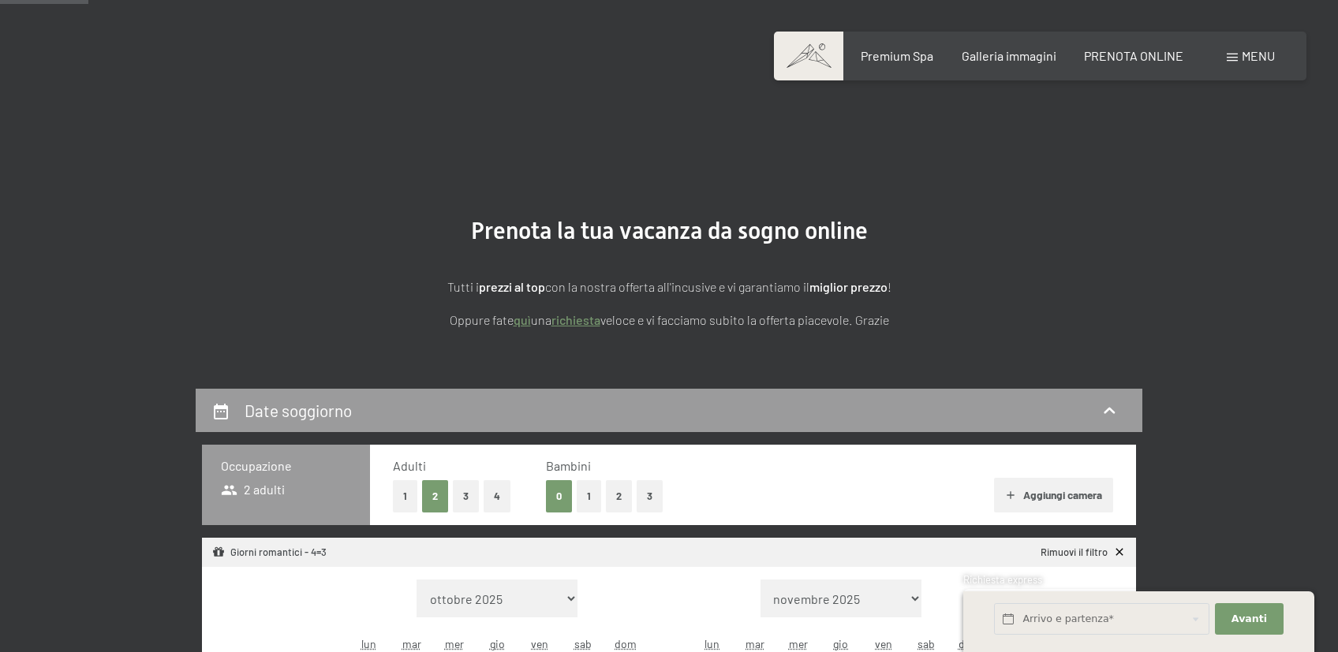
select select "[DATE]"
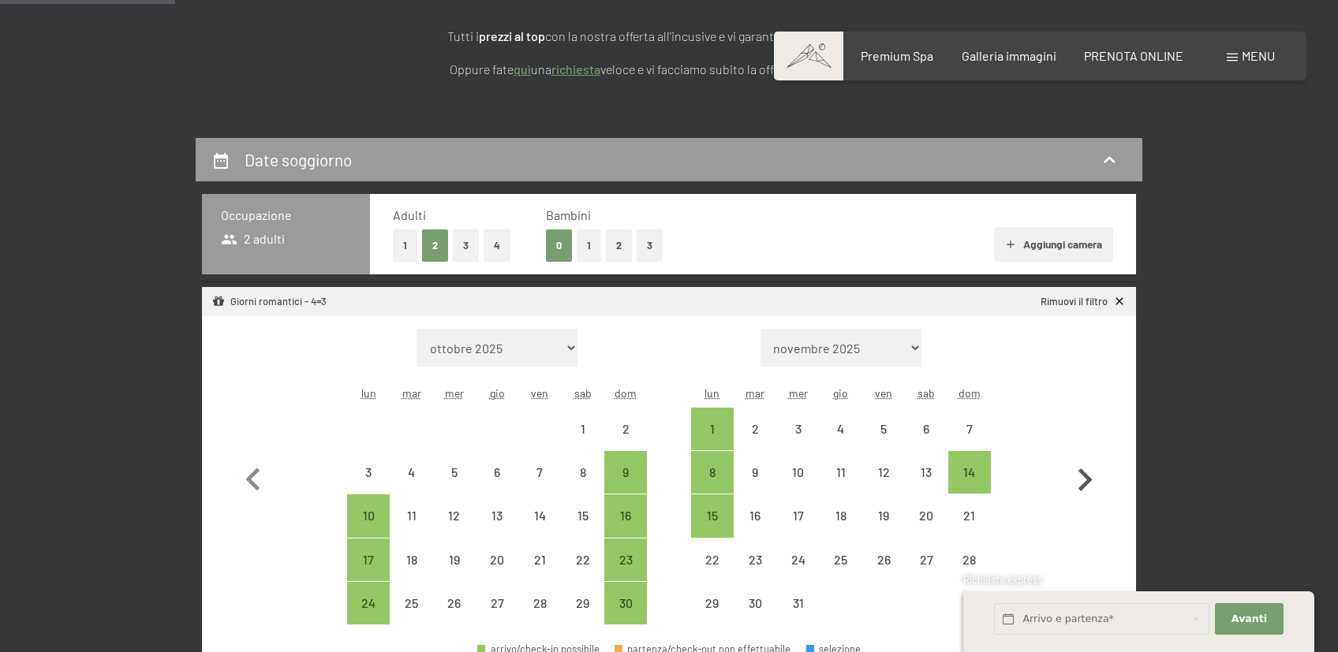
click at [1089, 480] on icon "button" at bounding box center [1085, 480] width 14 height 23
select select "[DATE]"
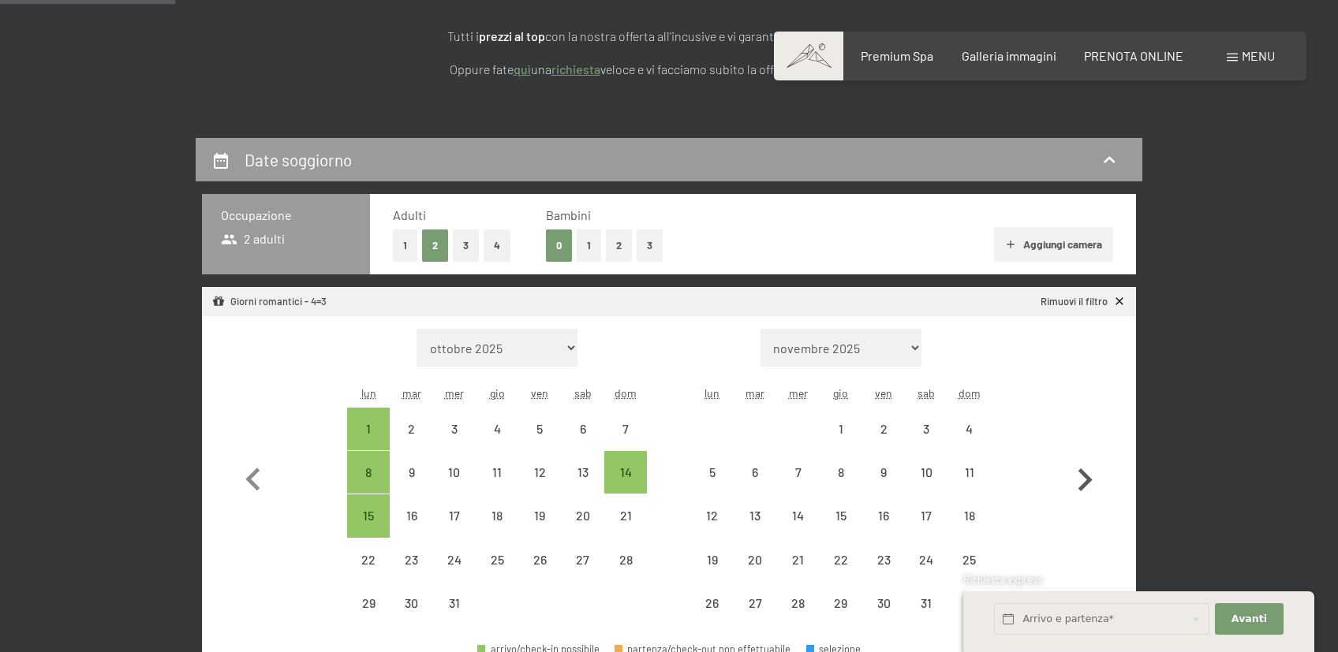
select select "[DATE]"
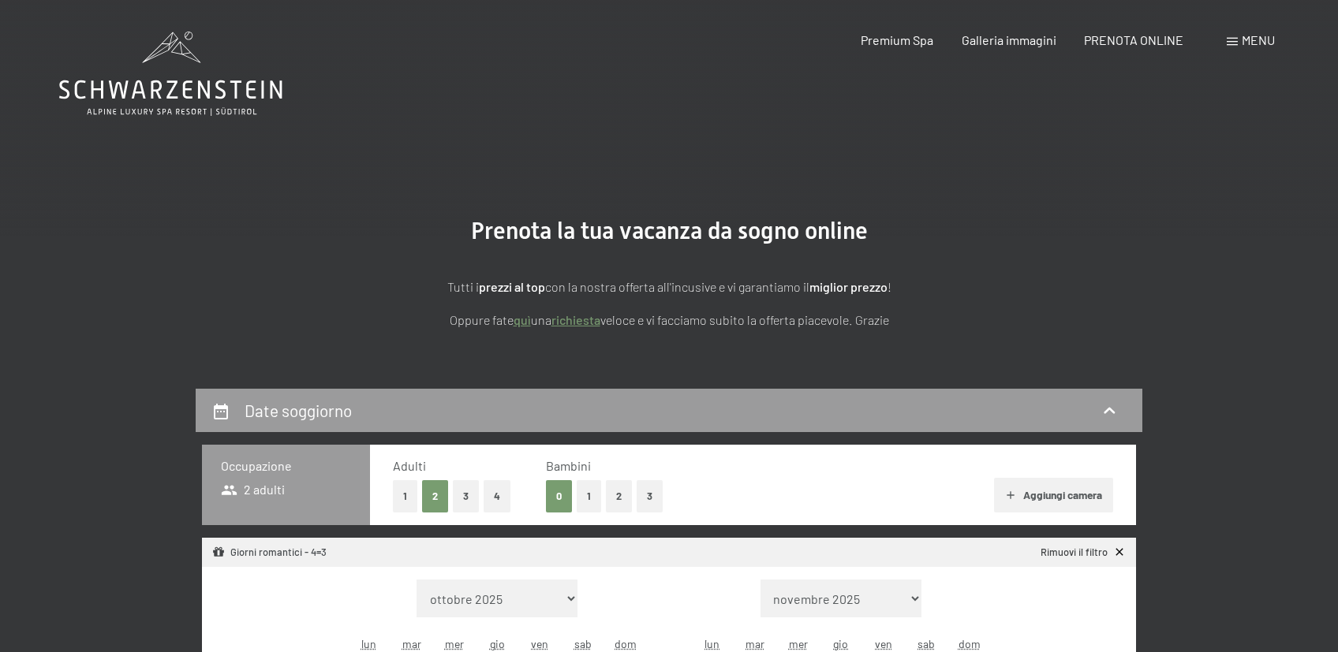
select select "2025-11-01"
select select "2025-12-01"
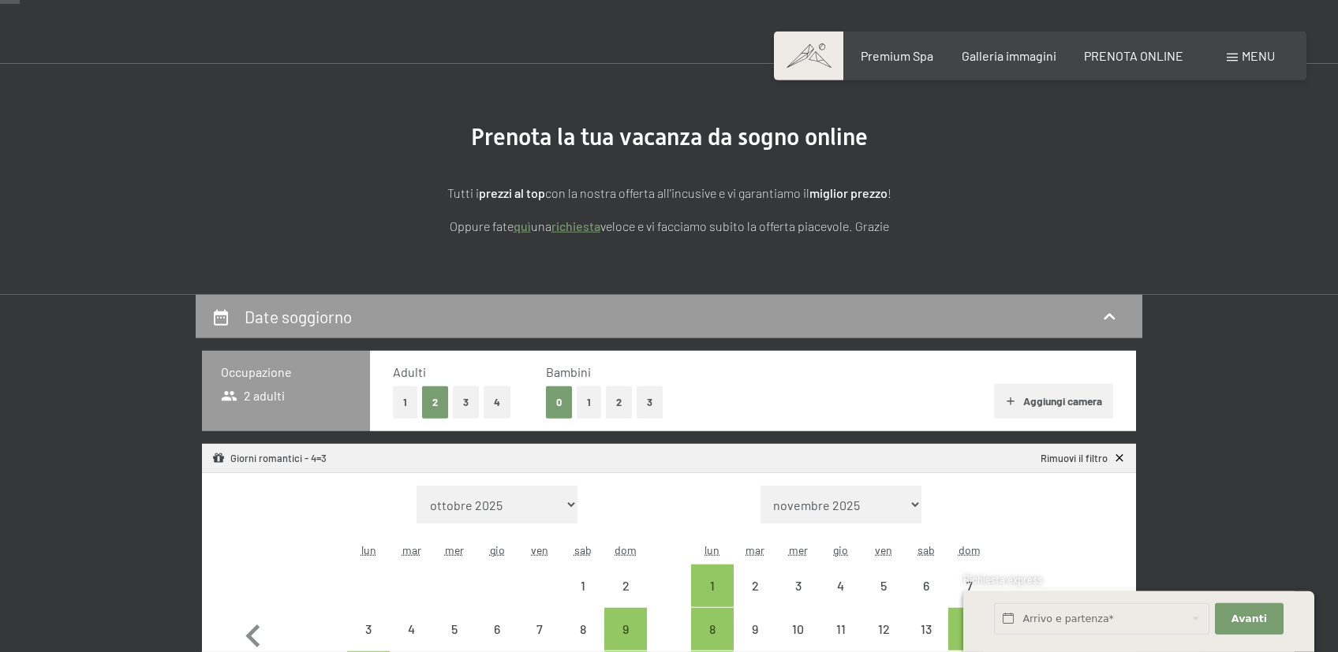
scroll to position [167, 0]
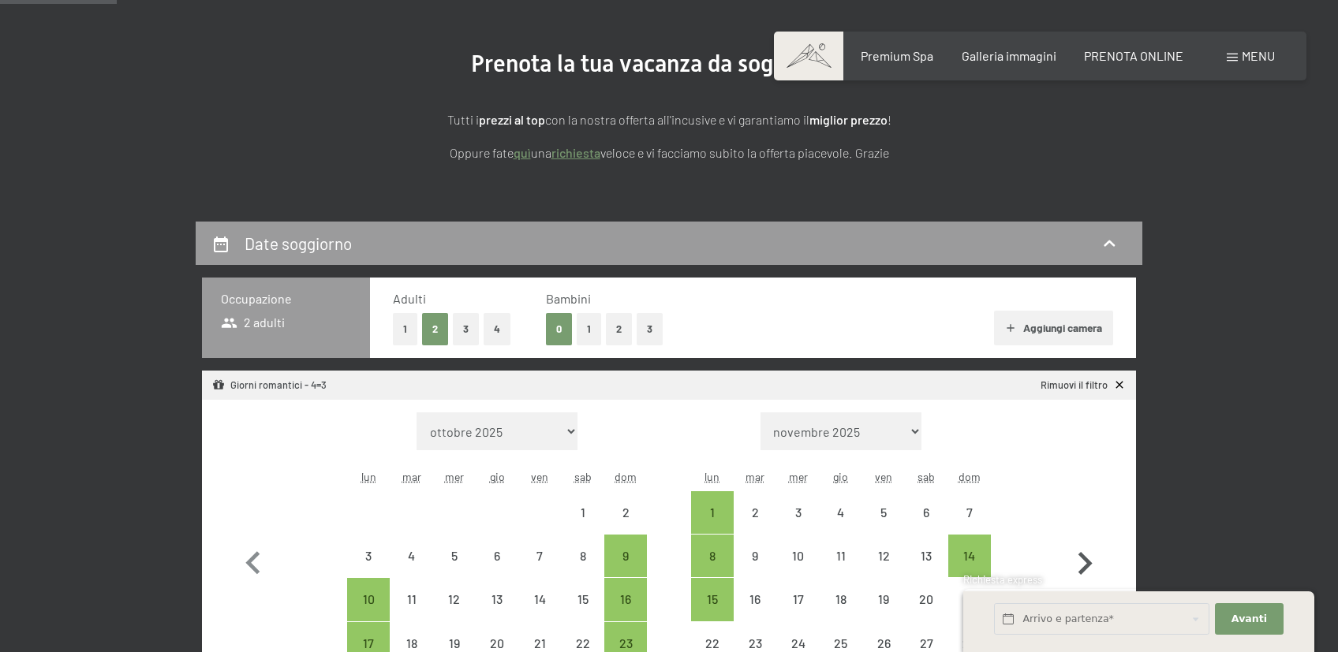
click at [1086, 556] on icon "button" at bounding box center [1085, 564] width 46 height 46
select select "2025-12-01"
select select "2026-01-01"
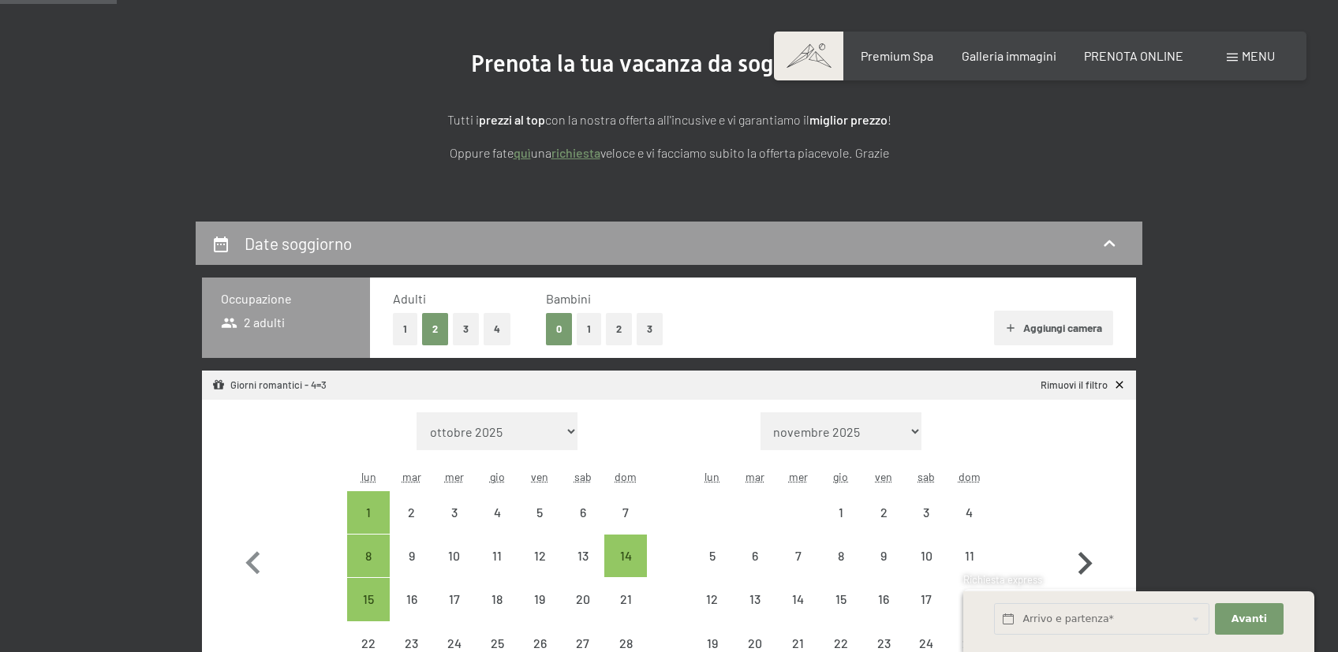
select select "2025-12-01"
select select "2026-01-01"
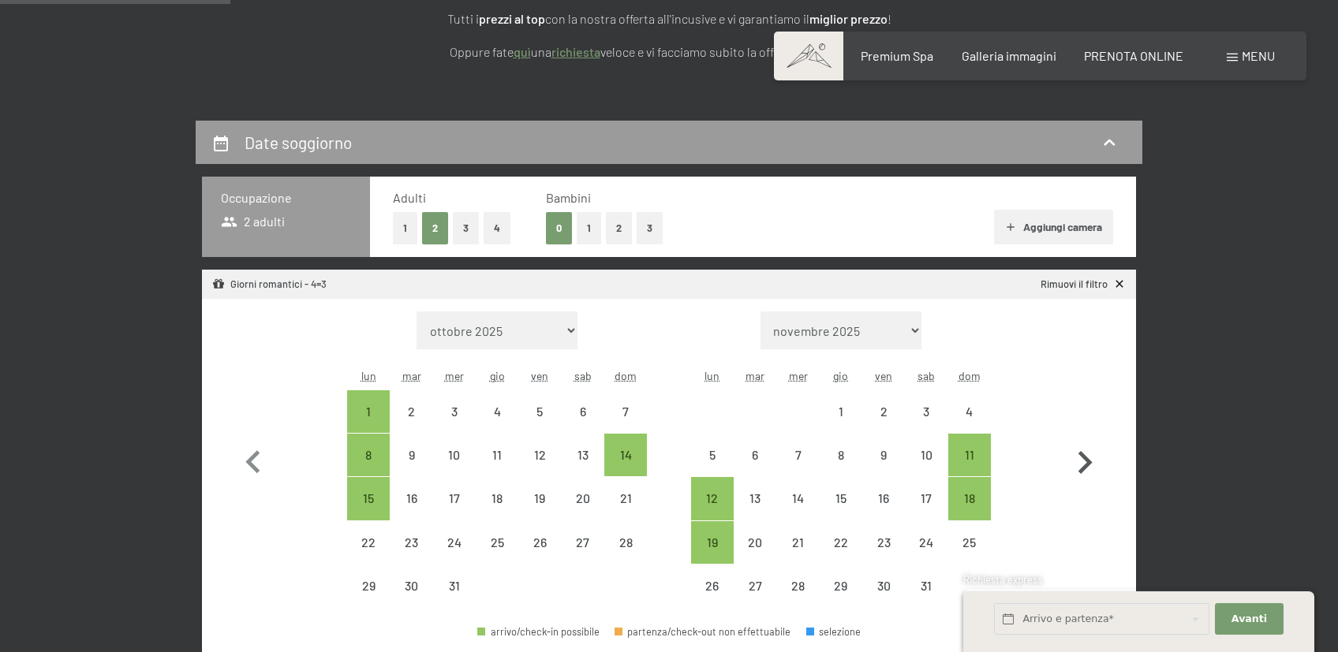
scroll to position [334, 0]
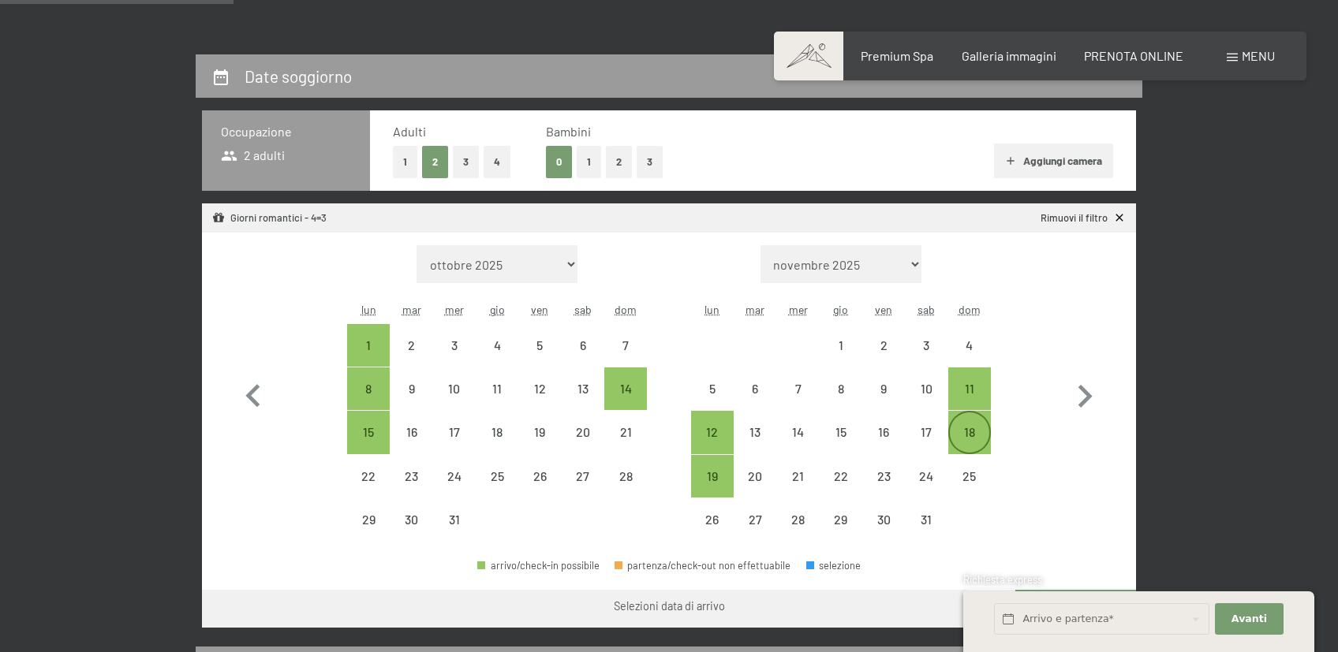
click at [980, 444] on div "18" at bounding box center [969, 445] width 39 height 39
select select "[DATE]"
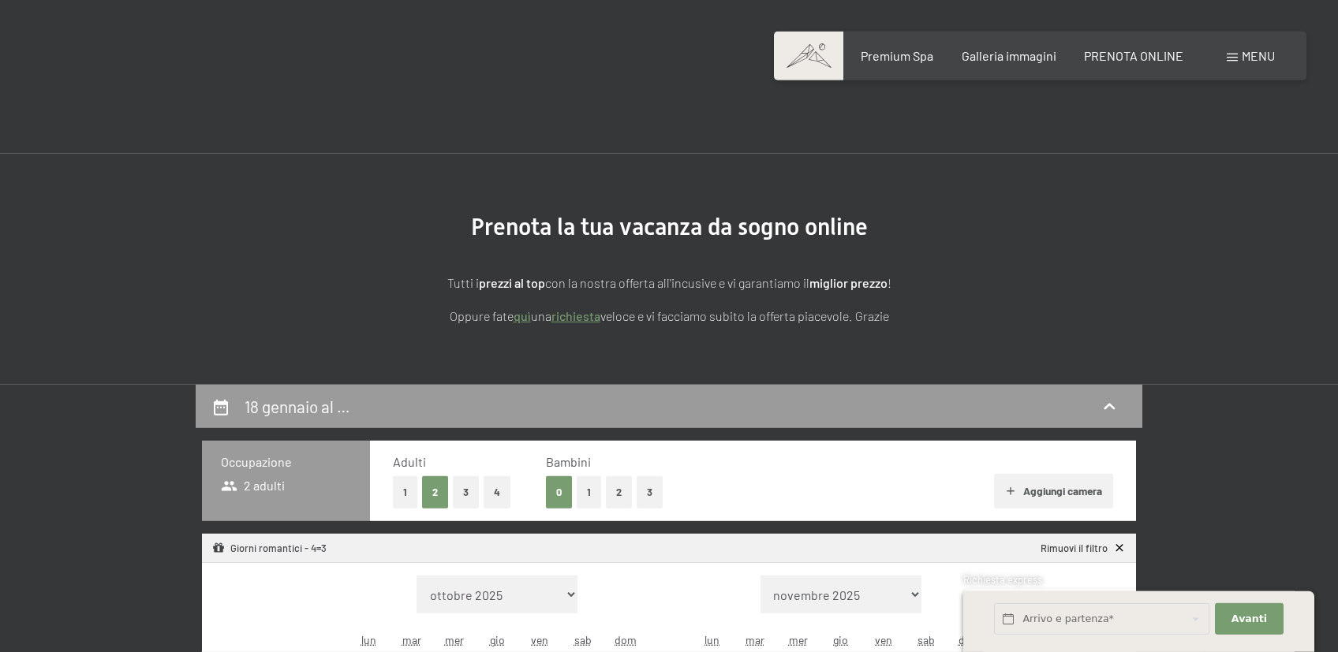
scroll to position [0, 0]
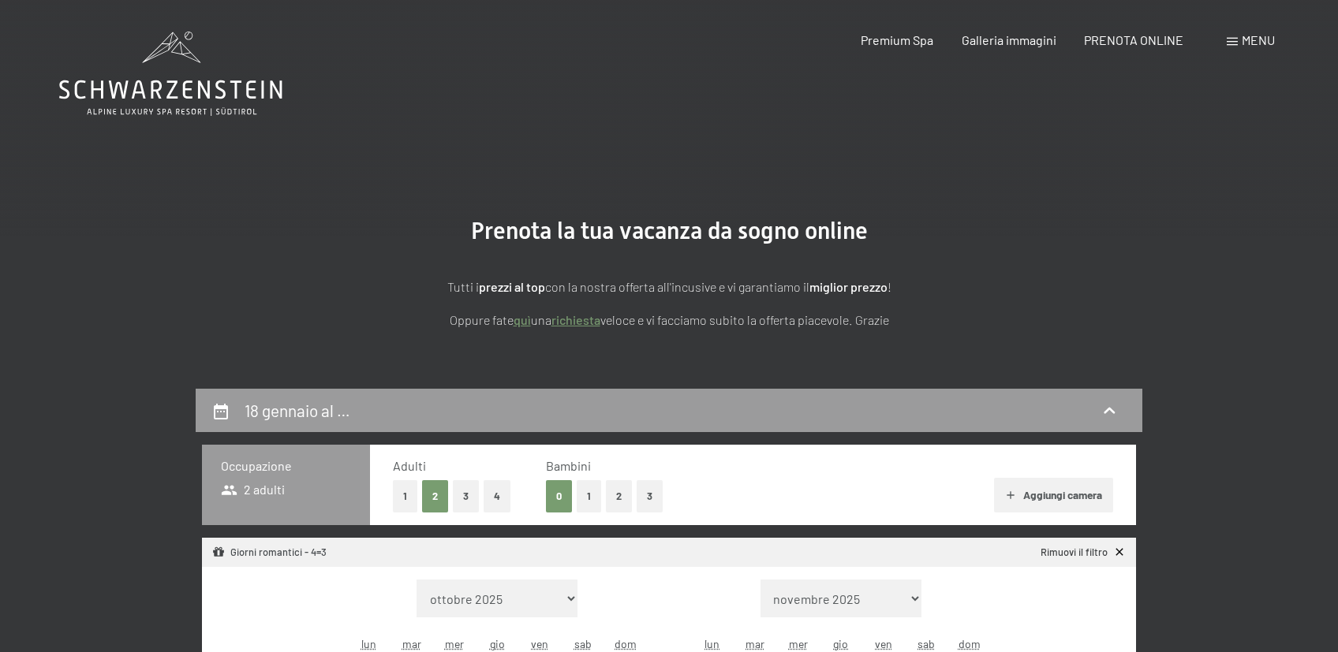
click at [148, 80] on icon at bounding box center [170, 74] width 223 height 84
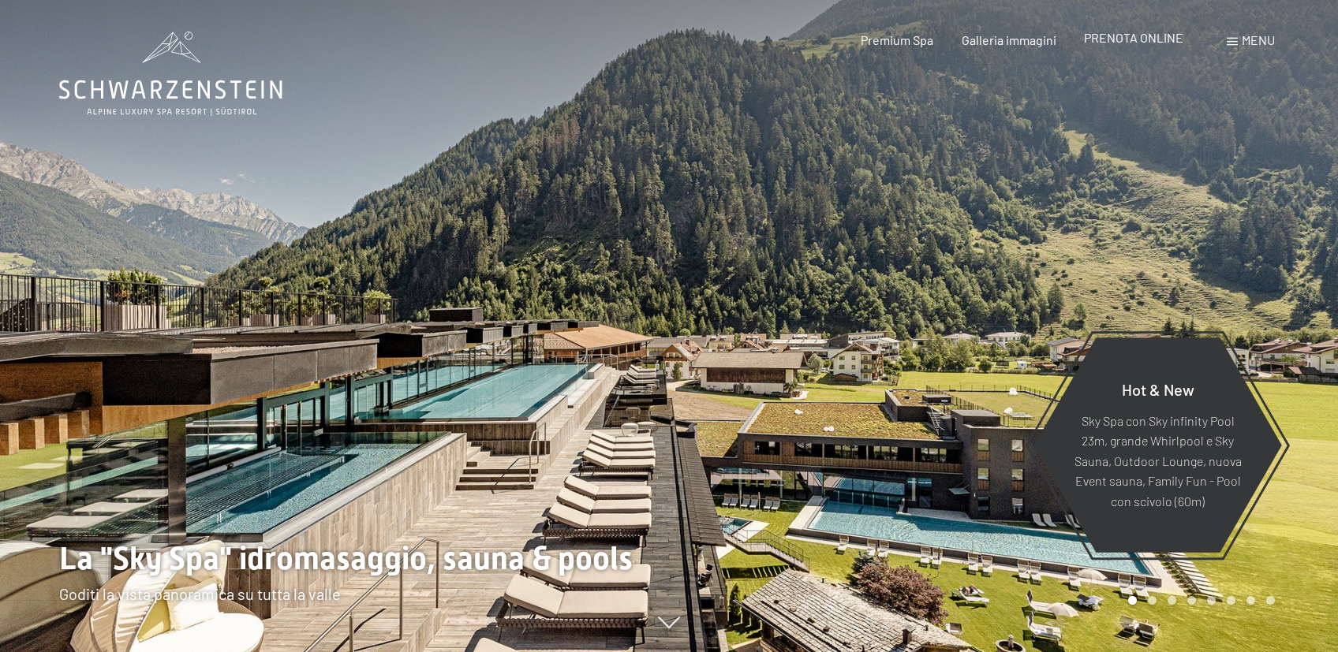
click at [1141, 42] on span "PRENOTA ONLINE" at bounding box center [1133, 37] width 99 height 15
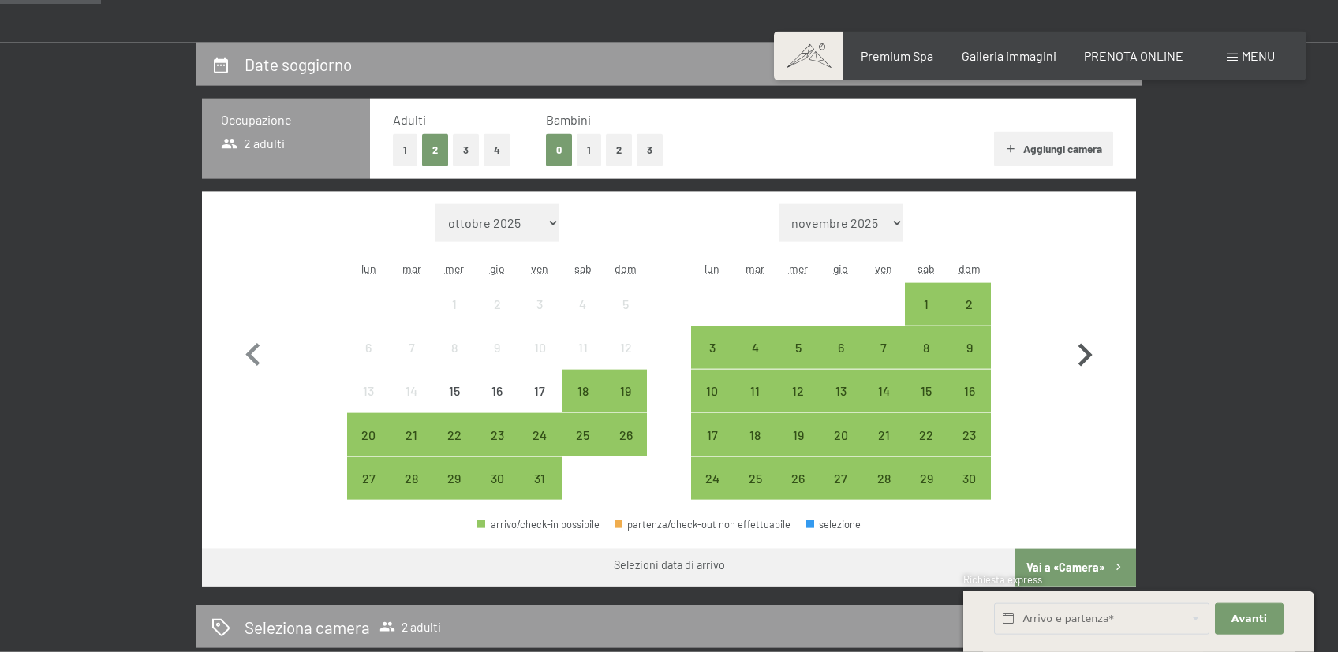
scroll to position [418, 0]
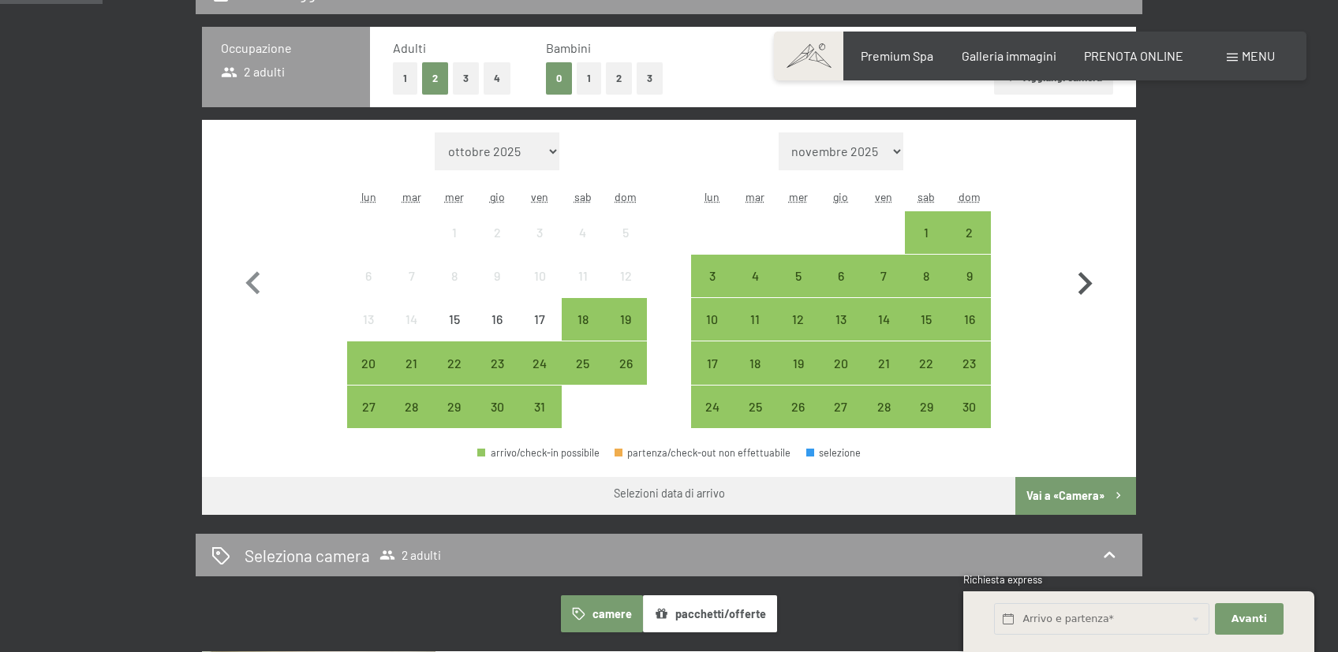
click at [1090, 287] on icon "button" at bounding box center [1085, 284] width 46 height 46
select select "[DATE]"
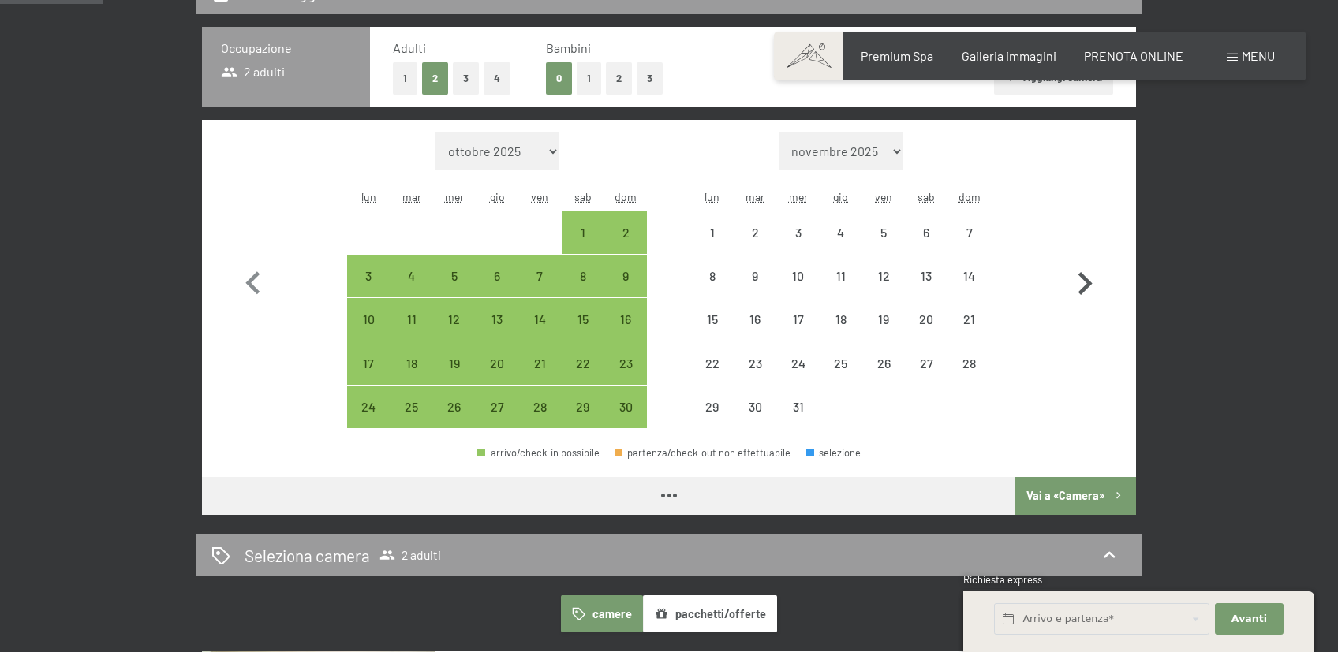
click at [1090, 286] on icon "button" at bounding box center [1085, 283] width 14 height 23
select select "[DATE]"
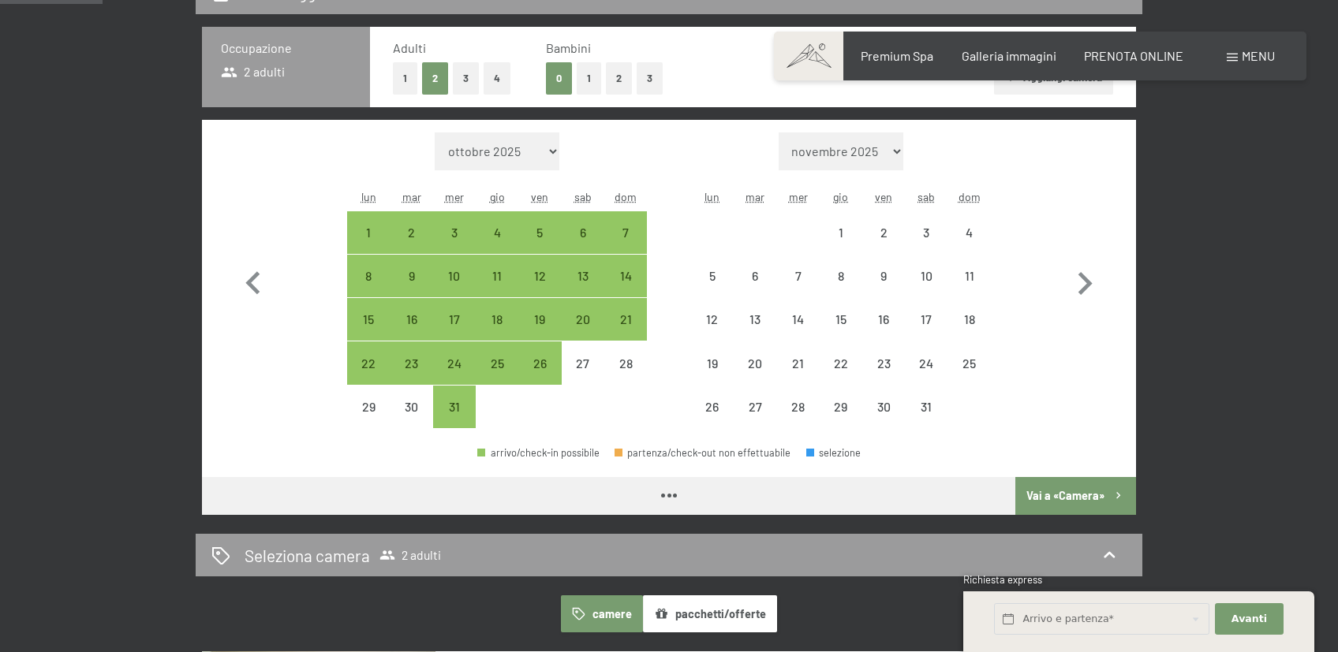
select select "[DATE]"
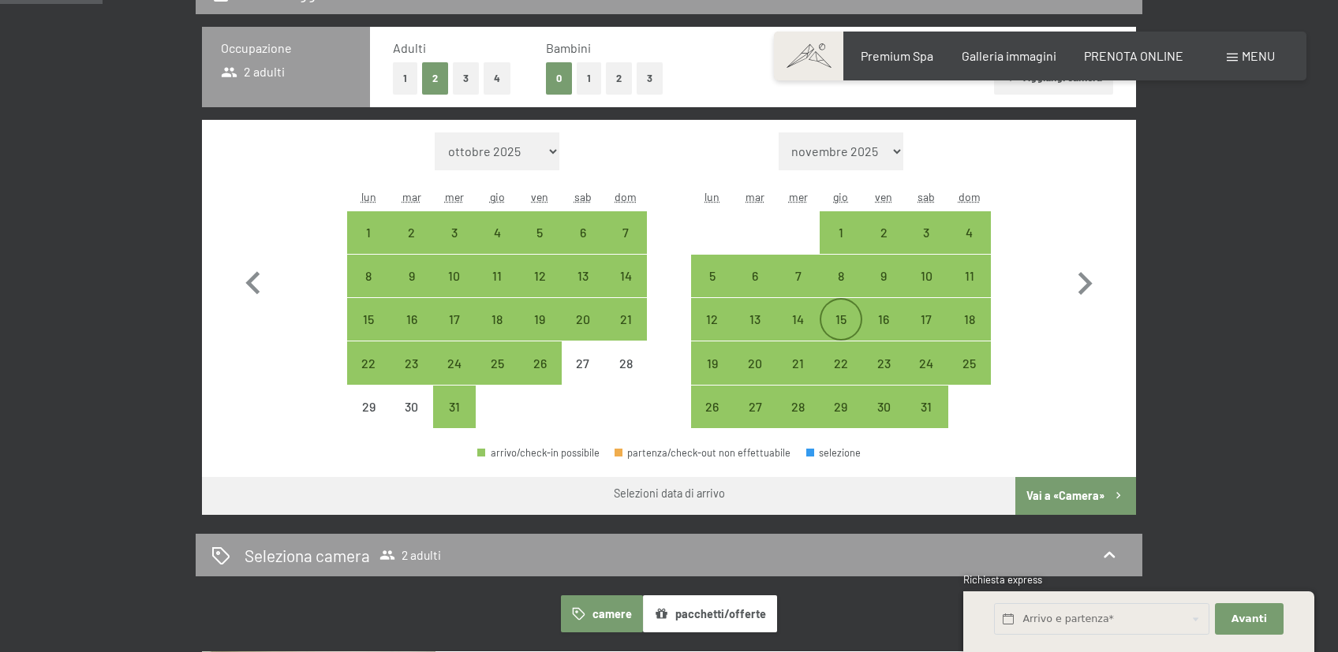
click at [841, 322] on div "15" at bounding box center [840, 332] width 39 height 39
select select "[DATE]"
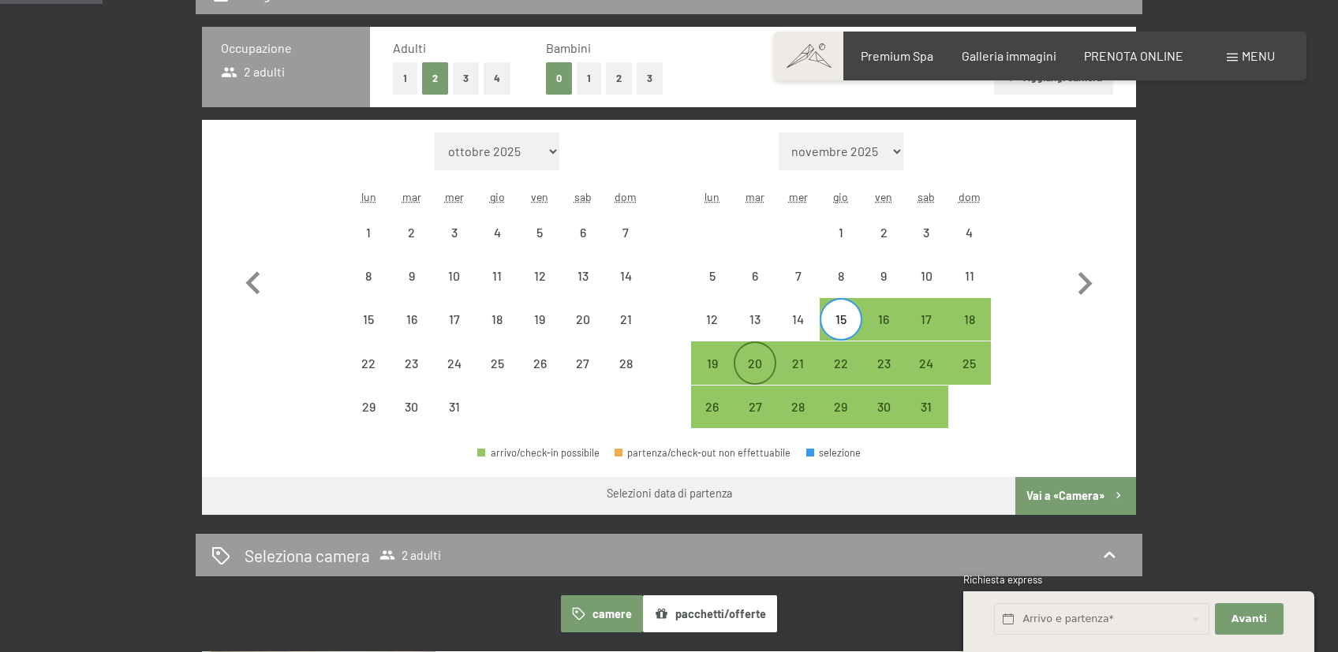
click at [752, 357] on div "20" at bounding box center [754, 376] width 39 height 39
select select "[DATE]"
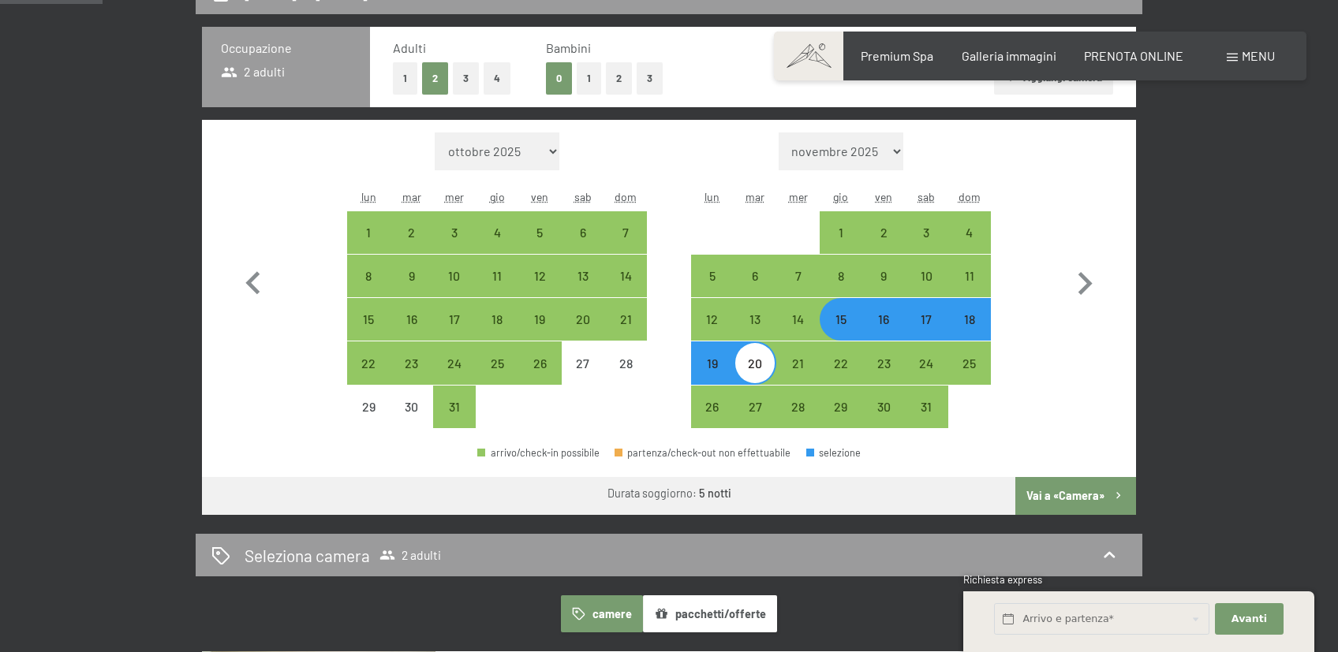
click at [1092, 499] on button "Vai a «Camera»" at bounding box center [1075, 496] width 121 height 38
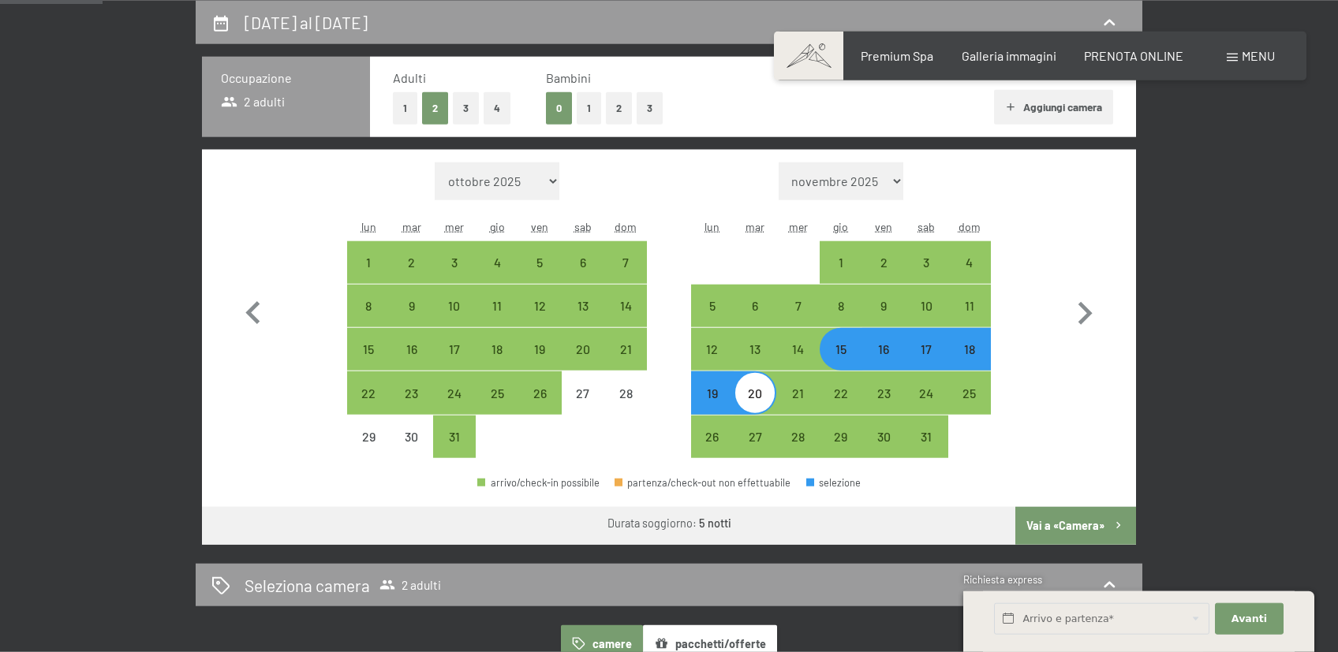
select select "[DATE]"
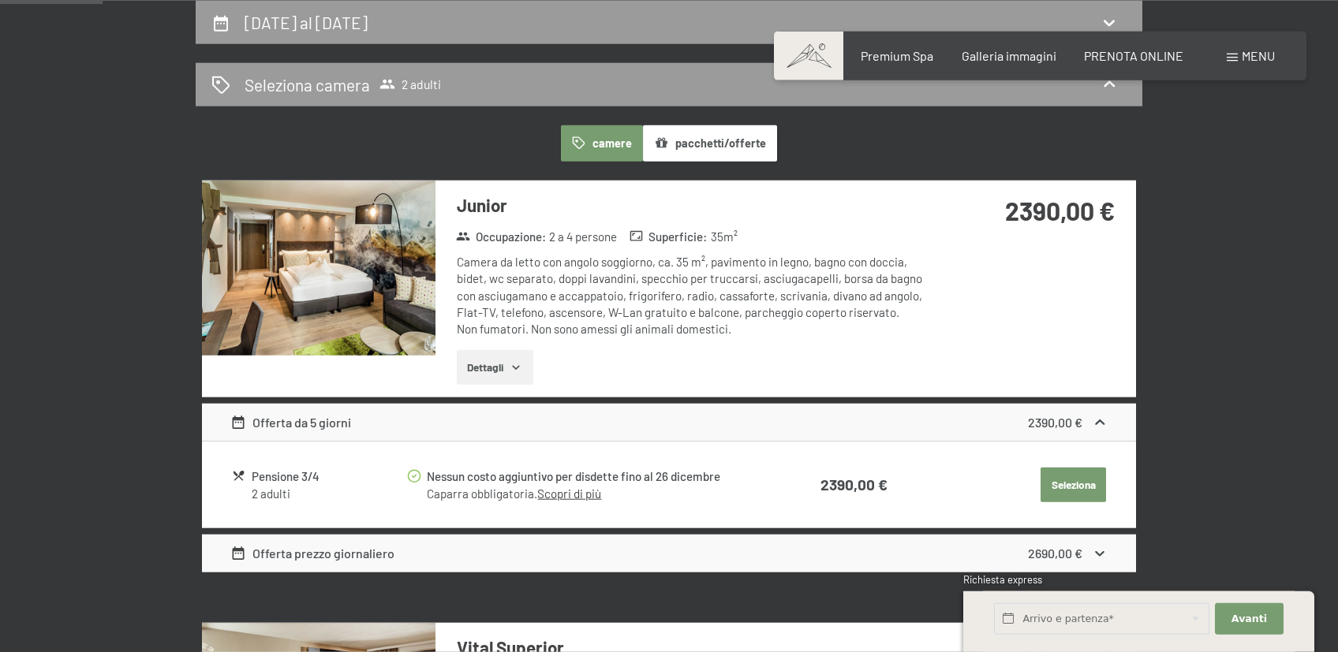
click at [568, 498] on link "Scopri di più" at bounding box center [569, 494] width 64 height 14
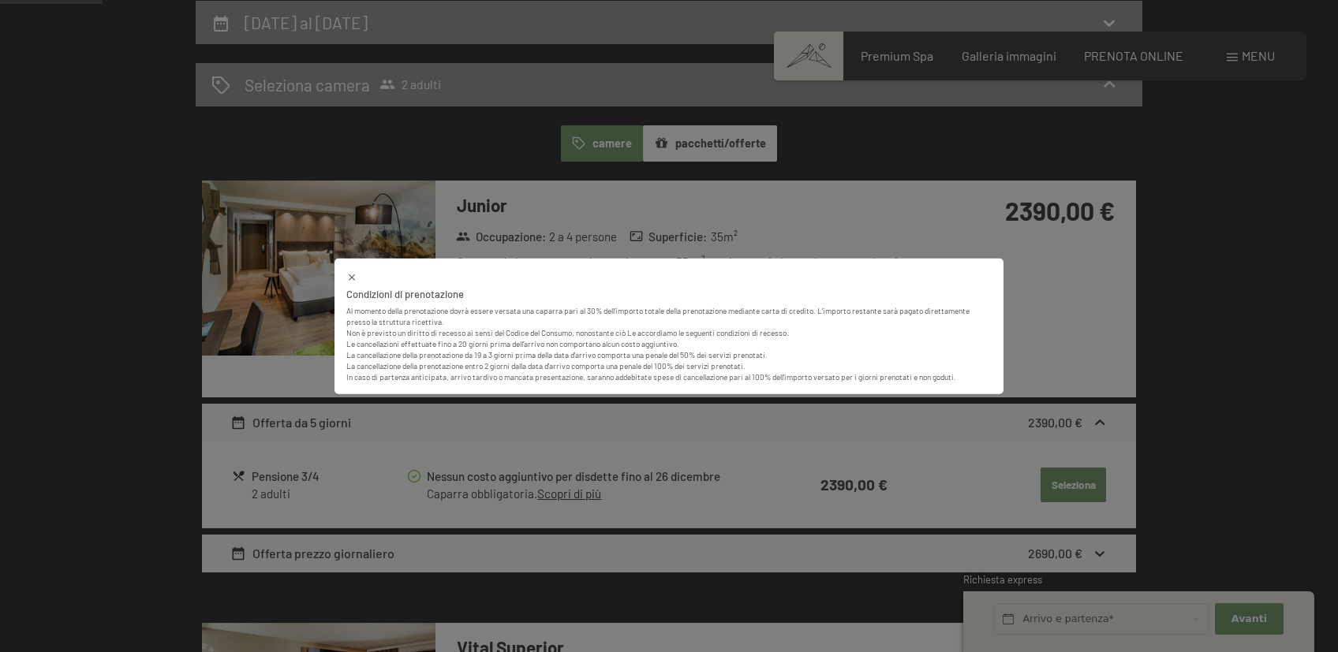
click at [889, 245] on div "Condizioni di prenotazione Al momento della prenotazione dovrà essere versata u…" at bounding box center [669, 326] width 1338 height 652
